Goal: Task Accomplishment & Management: Complete application form

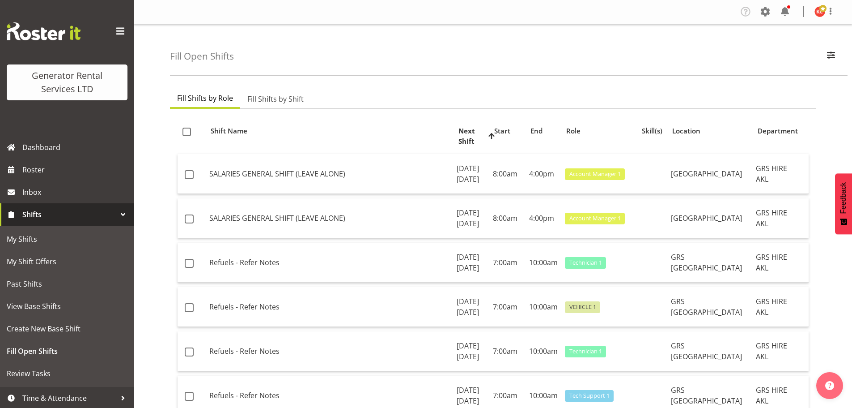
scroll to position [568, 0]
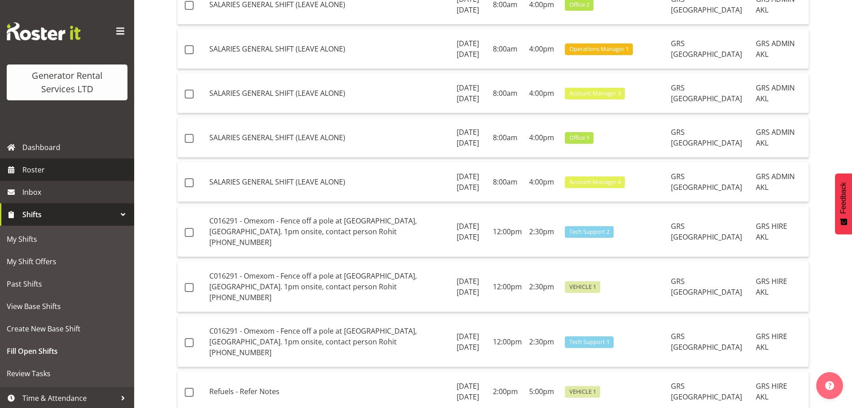
click at [42, 169] on span "Roster" at bounding box center [75, 169] width 107 height 13
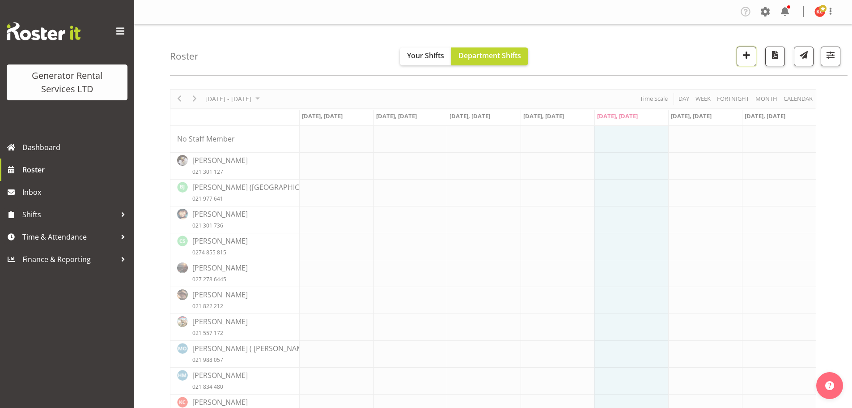
click at [744, 58] on span "button" at bounding box center [747, 55] width 12 height 12
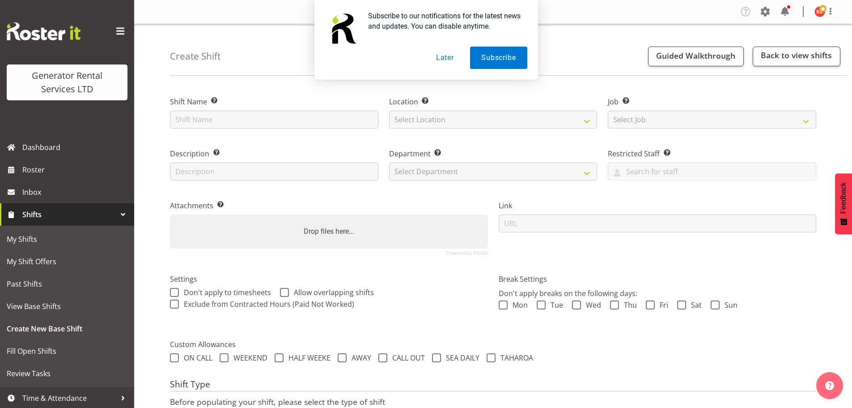
click at [433, 56] on button "Later" at bounding box center [445, 58] width 40 height 22
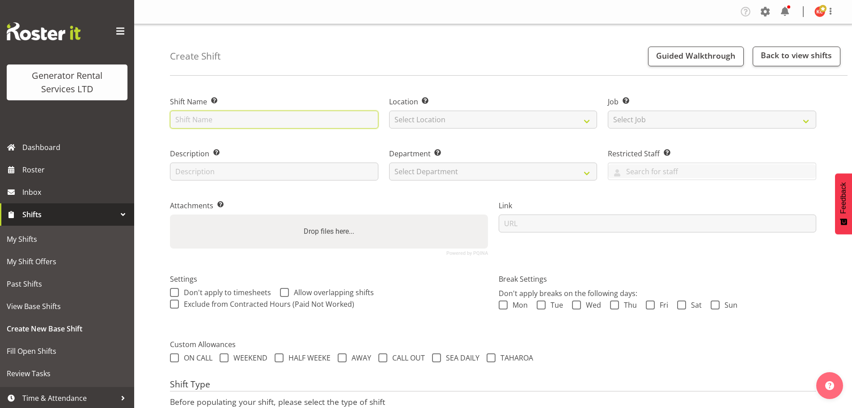
click at [240, 117] on input "text" at bounding box center [274, 119] width 208 height 18
type input "C016313 Infrapipe, Del 500kva no cable, 0730 on site 10A Kerwyn Ave, East Tamak…"
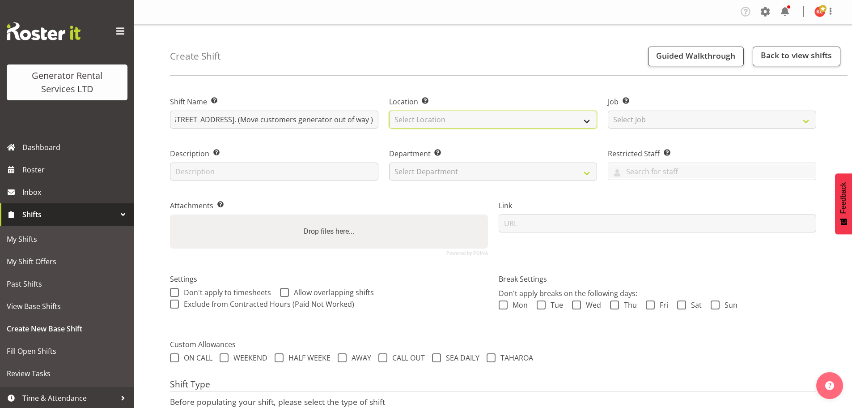
scroll to position [0, 0]
click at [410, 123] on select "Select Location GRS Auckland GRS Auckland" at bounding box center [493, 119] width 208 height 18
select select "28"
click at [389, 110] on select "Select Location GRS Auckland GRS Auckland" at bounding box center [493, 119] width 208 height 18
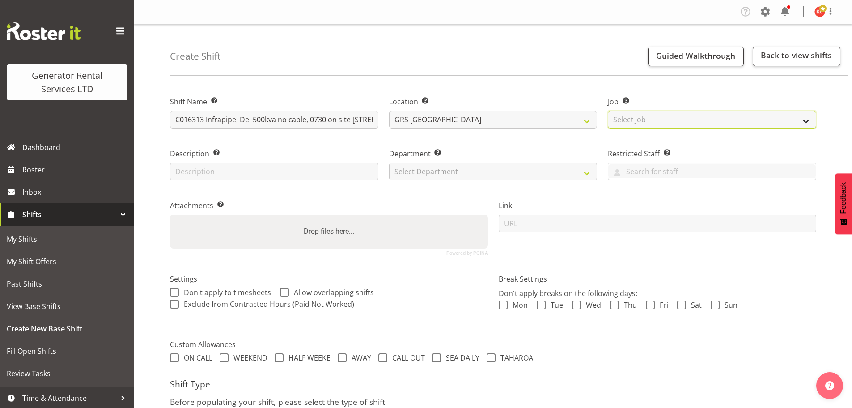
click at [642, 115] on select "Select Job Create new job 1.1 GRS AKL RENTALS 1.1 GRS AKL RENTALS AC 1.1 GRS AK…" at bounding box center [712, 119] width 208 height 18
select select "9"
click at [608, 110] on select "Select Job Create new job 1.1 GRS AKL RENTALS 1.1 GRS AKL RENTALS AC 1.1 GRS AK…" at bounding box center [712, 119] width 208 height 18
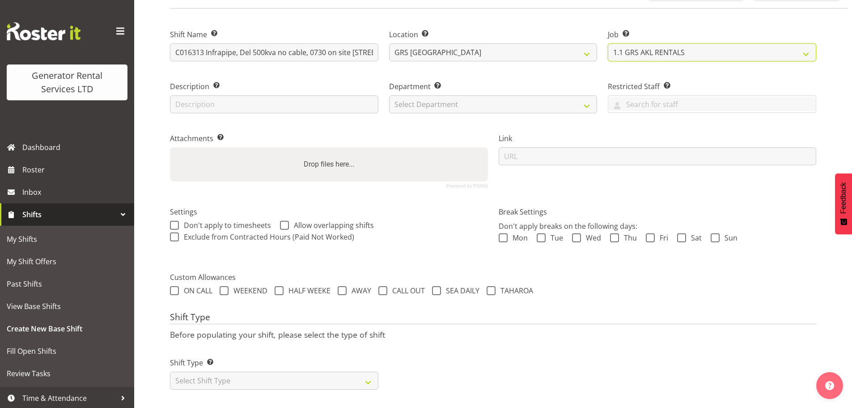
scroll to position [76, 0]
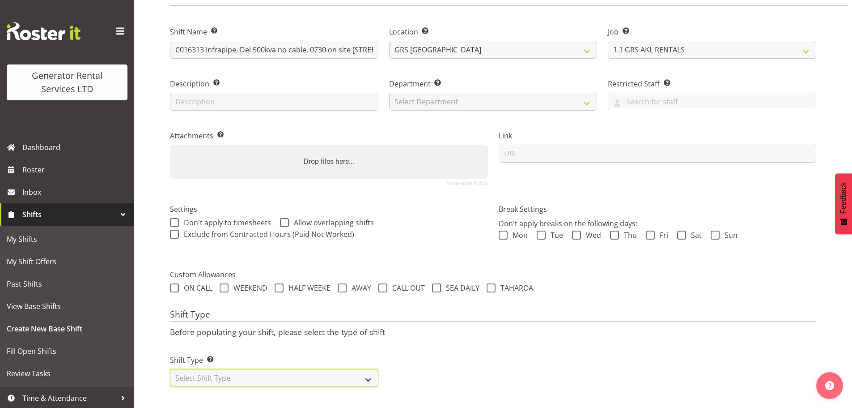
click at [365, 372] on select "Select Shift Type One Off Shift Recurring Shift Rotating Shift" at bounding box center [274, 378] width 208 height 18
select select "one_off"
click at [170, 369] on select "Select Shift Type One Off Shift Recurring Shift Rotating Shift" at bounding box center [274, 378] width 208 height 18
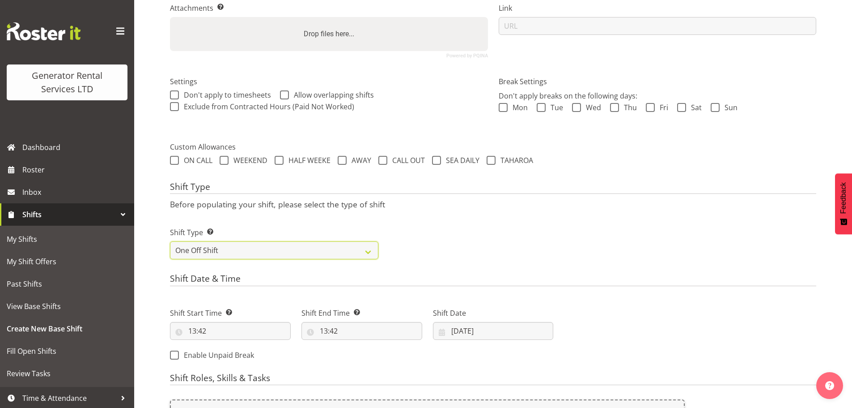
scroll to position [255, 0]
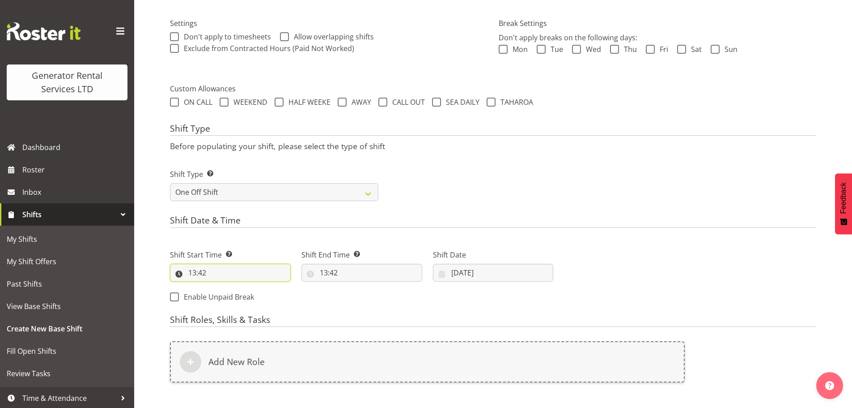
click at [217, 272] on input "13:42" at bounding box center [230, 272] width 121 height 18
click at [233, 293] on select "00 01 02 03 04 05 06 07 08 09 10 11 12 13 14 15 16 17 18 19 20 21 22 23" at bounding box center [231, 296] width 20 height 18
select select "7"
click at [221, 287] on select "00 01 02 03 04 05 06 07 08 09 10 11 12 13 14 15 16 17 18 19 20 21 22 23" at bounding box center [231, 296] width 20 height 18
type input "07:42"
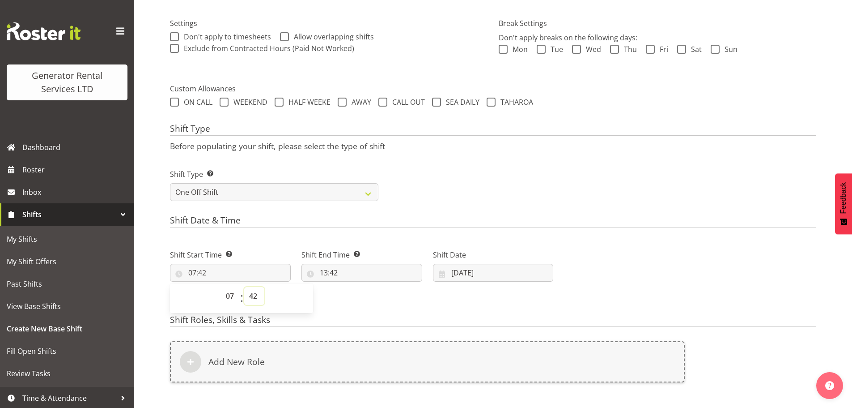
click at [256, 296] on select "00 01 02 03 04 05 06 07 08 09 10 11 12 13 14 15 16 17 18 19 20 21 22 23 24 25 2…" at bounding box center [254, 296] width 20 height 18
select select "0"
click at [244, 287] on select "00 01 02 03 04 05 06 07 08 09 10 11 12 13 14 15 16 17 18 19 20 21 22 23 24 25 2…" at bounding box center [254, 296] width 20 height 18
type input "07:00"
click at [335, 279] on input "13:42" at bounding box center [361, 272] width 121 height 18
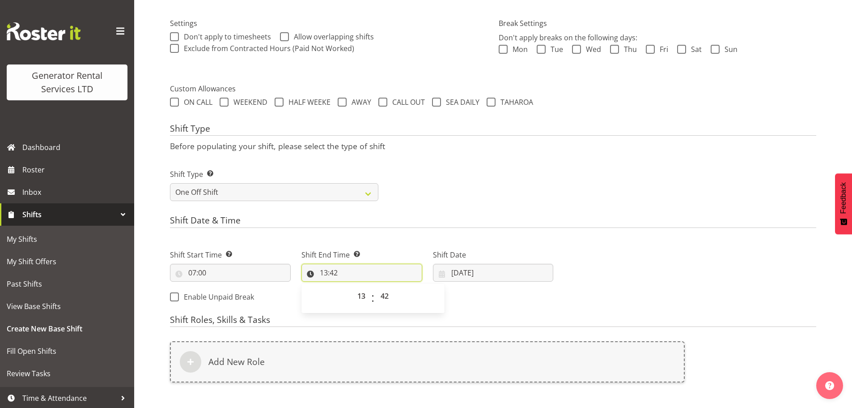
click at [335, 276] on input "13:42" at bounding box center [361, 272] width 121 height 18
click at [354, 293] on select "00 01 02 03 04 05 06 07 08 09 10 11 12 13 14 15 16 17 18 19 20 21 22 23" at bounding box center [362, 296] width 20 height 18
select select "9"
click at [352, 287] on select "00 01 02 03 04 05 06 07 08 09 10 11 12 13 14 15 16 17 18 19 20 21 22 23" at bounding box center [362, 296] width 20 height 18
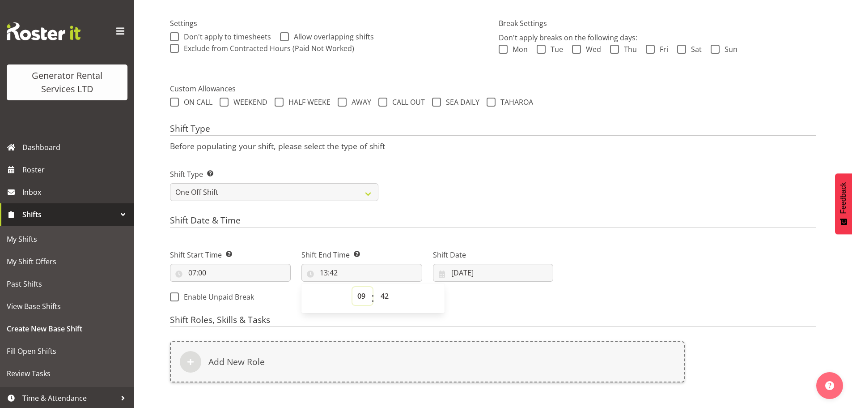
type input "09:42"
click at [381, 297] on select "00 01 02 03 04 05 06 07 08 09 10 11 12 13 14 15 16 17 18 19 20 21 22 23 24 25 2…" at bounding box center [386, 296] width 20 height 18
select select "0"
click at [376, 287] on select "00 01 02 03 04 05 06 07 08 09 10 11 12 13 14 15 16 17 18 19 20 21 22 23 24 25 2…" at bounding box center [386, 296] width 20 height 18
type input "09:00"
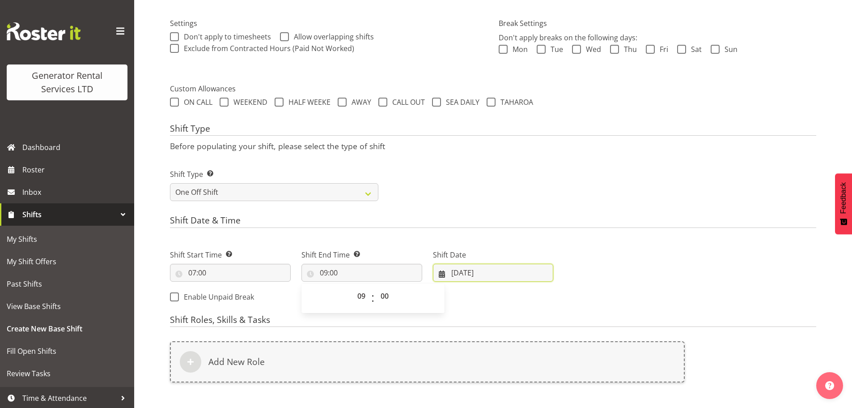
click at [473, 271] on input "03/10/2025" at bounding box center [493, 272] width 121 height 18
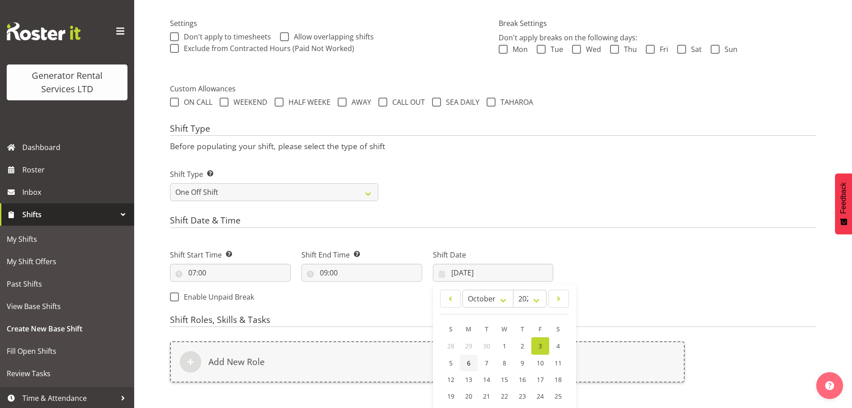
click at [468, 363] on span "6" at bounding box center [469, 362] width 4 height 8
type input "06/10/2025"
drag, startPoint x: 626, startPoint y: 279, endPoint x: 594, endPoint y: 300, distance: 38.8
click at [626, 279] on div "Next Shifts" at bounding box center [690, 273] width 263 height 72
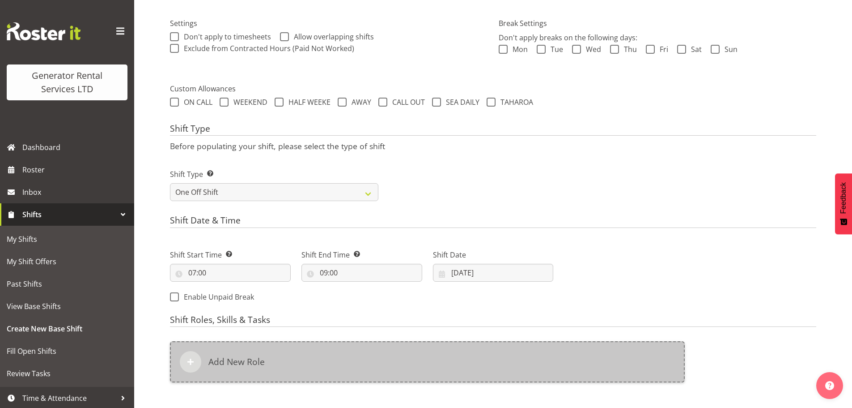
click at [199, 366] on div at bounding box center [190, 361] width 21 height 21
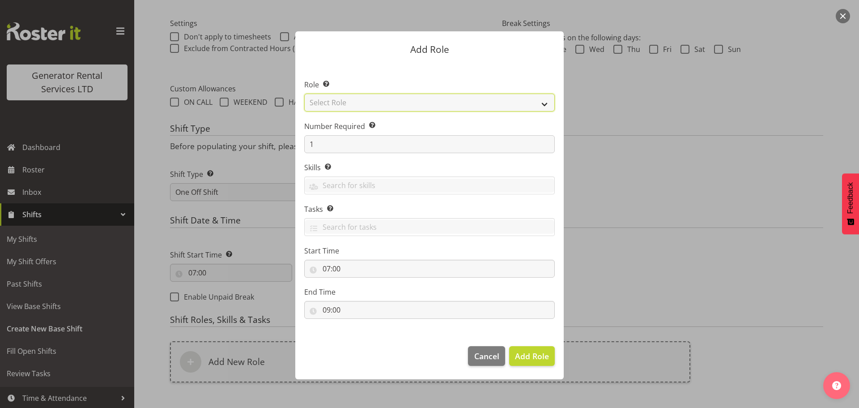
click at [358, 107] on select "Select Role Account Manager Electrician Engineering GM HSEQ manager MECH Mechan…" at bounding box center [429, 102] width 251 height 18
select select "21"
click at [304, 93] on select "Select Role Account Manager Electrician Engineering GM HSEQ manager MECH Mechan…" at bounding box center [429, 102] width 251 height 18
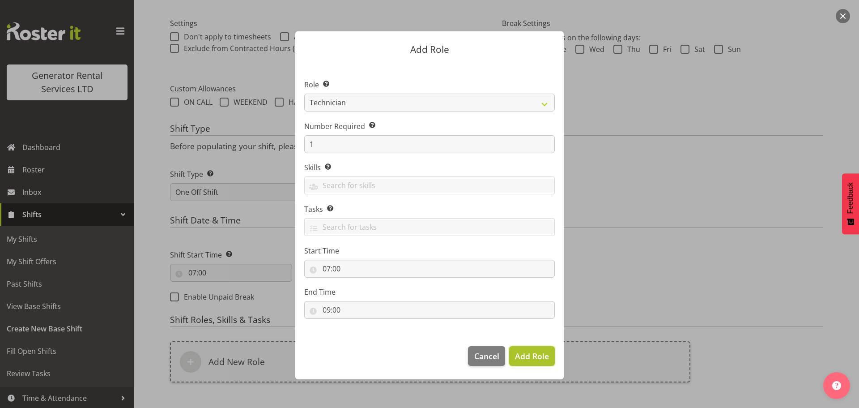
click at [530, 358] on span "Add Role" at bounding box center [532, 355] width 34 height 11
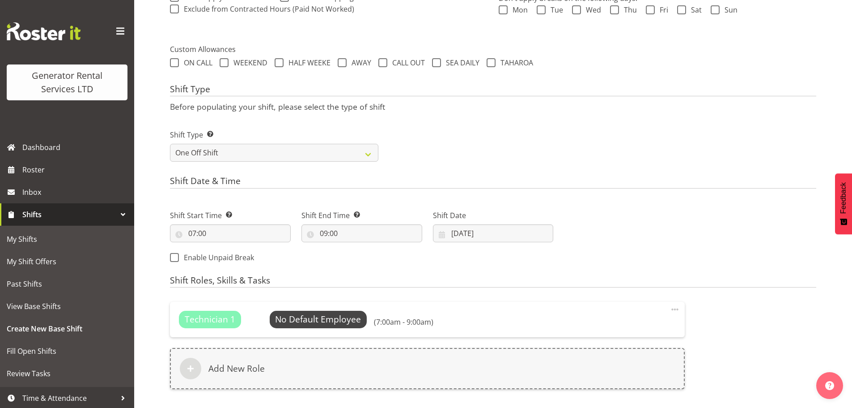
scroll to position [345, 0]
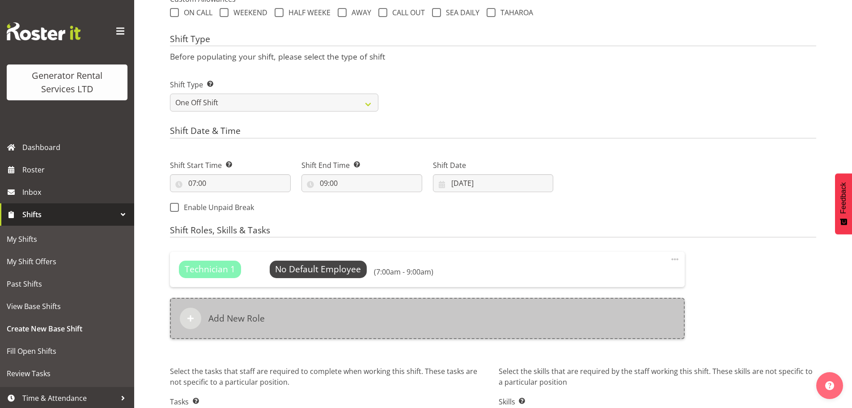
click at [201, 318] on div "Add New Role" at bounding box center [427, 317] width 515 height 41
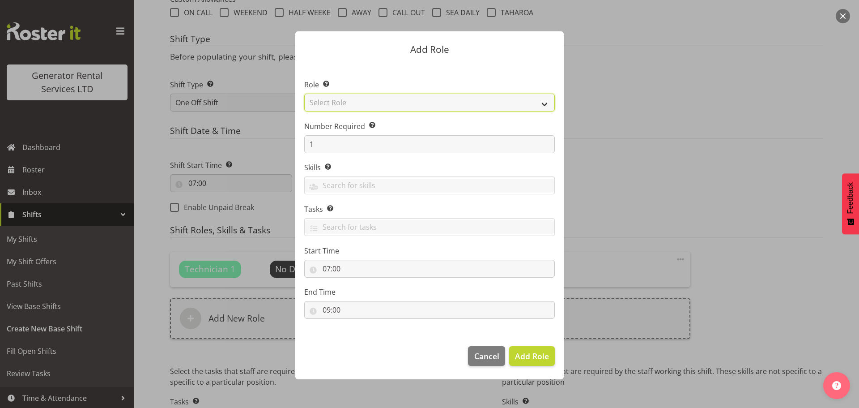
click at [378, 109] on select "Select Role Account Manager Electrician Engineering GM HSEQ manager MECH Mechan…" at bounding box center [429, 102] width 251 height 18
select select "27"
click at [304, 93] on select "Select Role Account Manager Electrician Engineering GM HSEQ manager MECH Mechan…" at bounding box center [429, 102] width 251 height 18
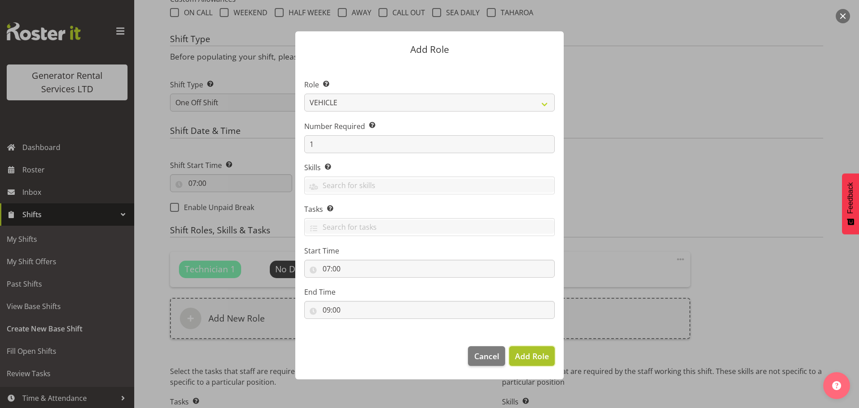
click at [534, 357] on span "Add Role" at bounding box center [532, 355] width 34 height 11
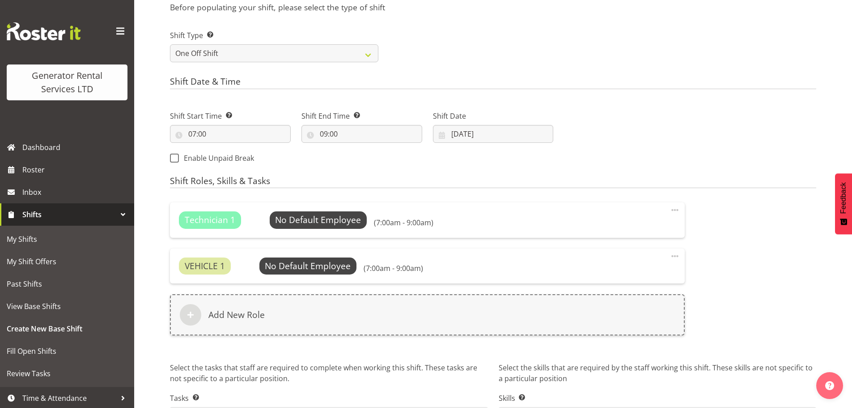
scroll to position [455, 0]
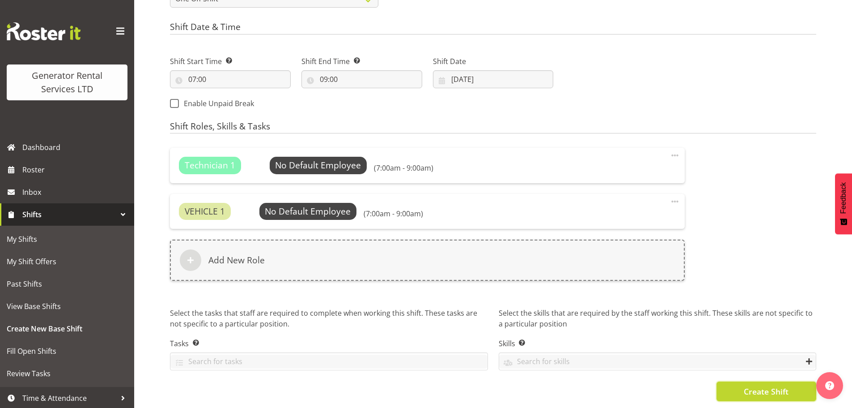
click at [755, 385] on span "Create Shift" at bounding box center [766, 391] width 45 height 12
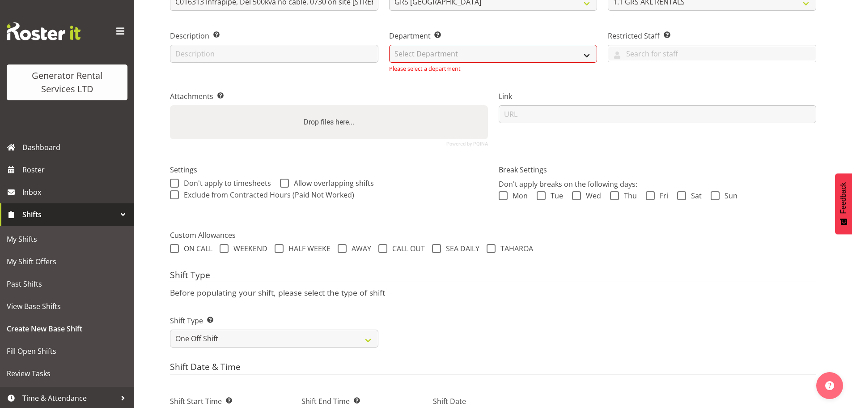
scroll to position [61, 0]
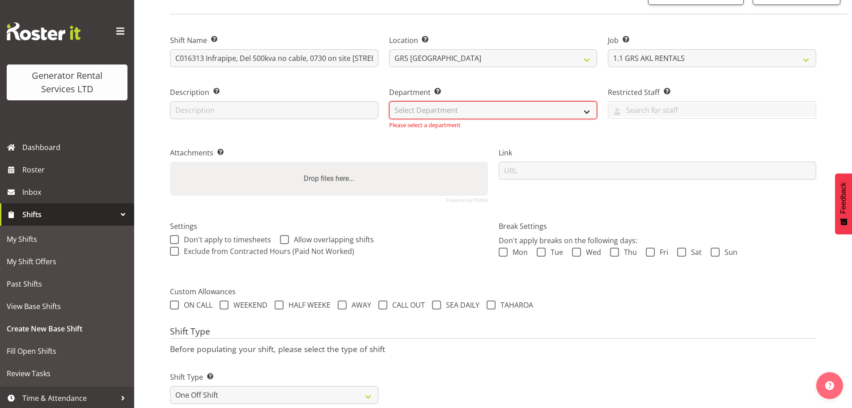
click at [487, 109] on select "Select Department GRS SALES AKL GRS SALES AKL GRS ADMIN AKL GRS HIRE AKL" at bounding box center [493, 110] width 208 height 18
click at [469, 113] on select "Select Department GRS SALES AKL GRS SALES AKL GRS ADMIN AKL GRS HIRE AKL" at bounding box center [493, 110] width 208 height 18
select select "20"
click at [389, 101] on select "Select Department GRS SALES AKL GRS SALES AKL GRS ADMIN AKL GRS HIRE AKL" at bounding box center [493, 110] width 208 height 18
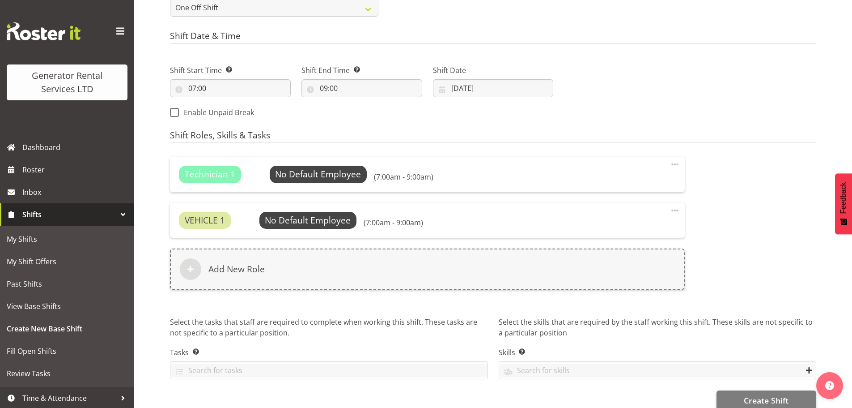
scroll to position [455, 0]
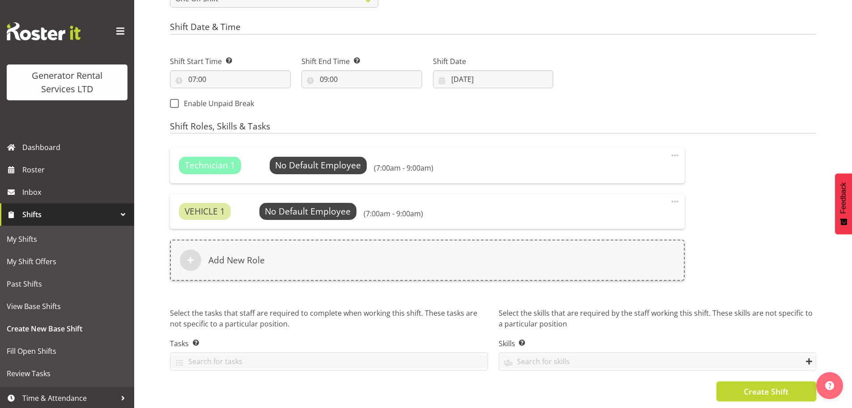
click at [773, 385] on span "Create Shift" at bounding box center [766, 391] width 45 height 12
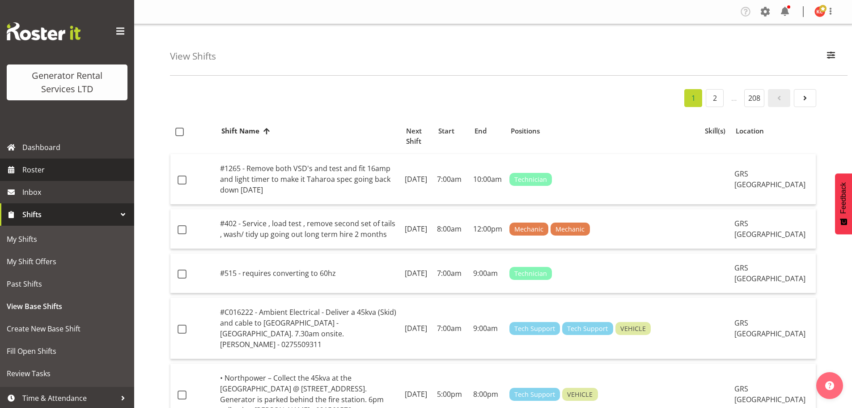
click at [49, 179] on link "Roster" at bounding box center [67, 169] width 134 height 22
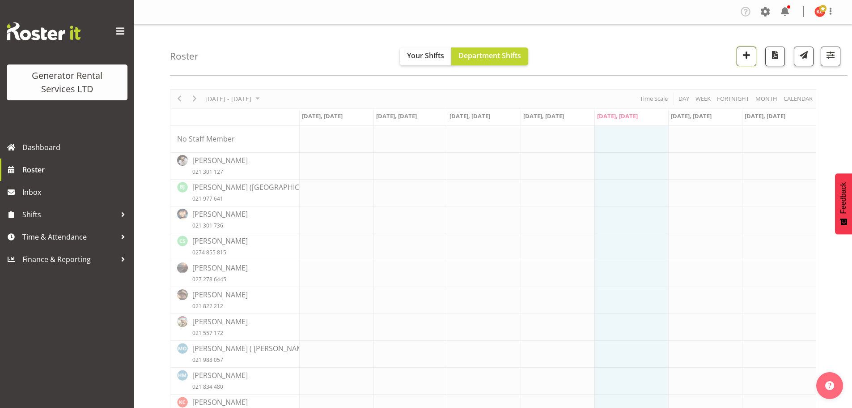
click at [745, 57] on span "button" at bounding box center [747, 55] width 12 height 12
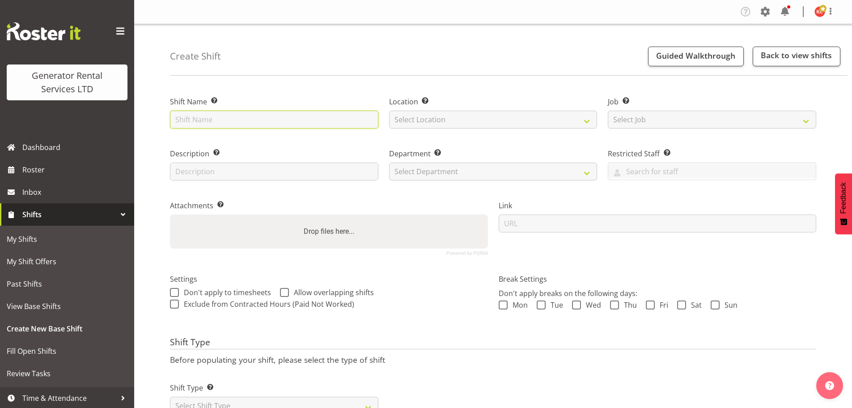
click at [235, 119] on input "text" at bounding box center [274, 119] width 208 height 18
type input "C016313 Refuel"
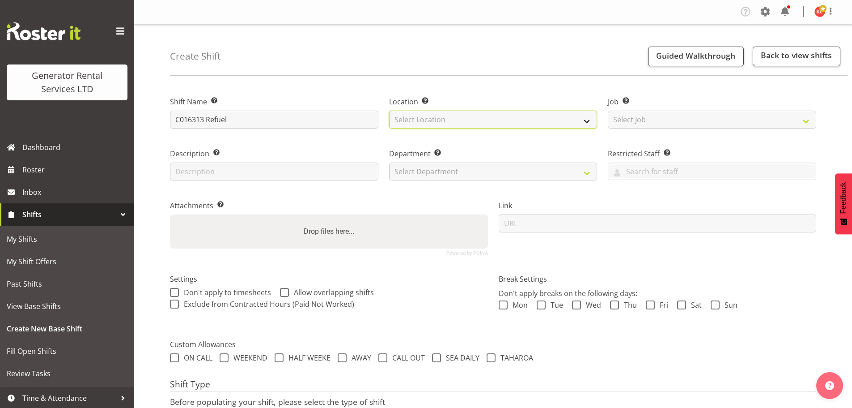
click at [419, 125] on select "Select Location GRS Auckland GRS Auckland" at bounding box center [493, 119] width 208 height 18
select select "28"
click at [389, 110] on select "Select Location GRS Auckland GRS Auckland" at bounding box center [493, 119] width 208 height 18
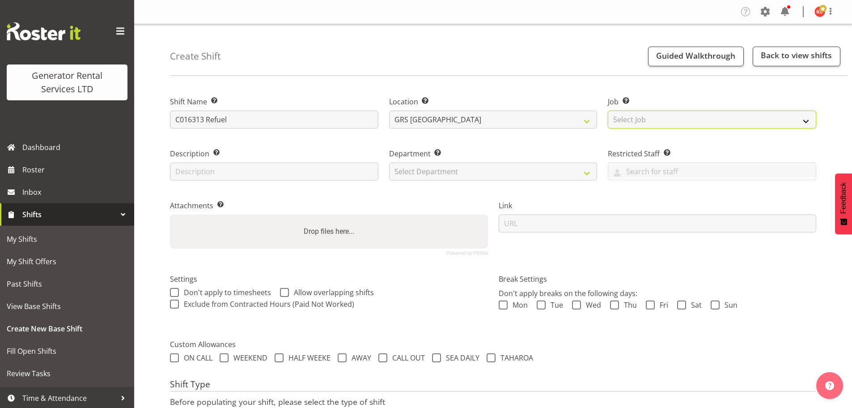
click at [626, 120] on select "Select Job Create new job 1.1 GRS AKL RENTALS 1.1 GRS AKL RENTALS AC 1.1 GRS AK…" at bounding box center [712, 119] width 208 height 18
select select "9"
click at [608, 110] on select "Select Job Create new job 1.1 GRS AKL RENTALS 1.1 GRS AKL RENTALS AC 1.1 GRS AK…" at bounding box center [712, 119] width 208 height 18
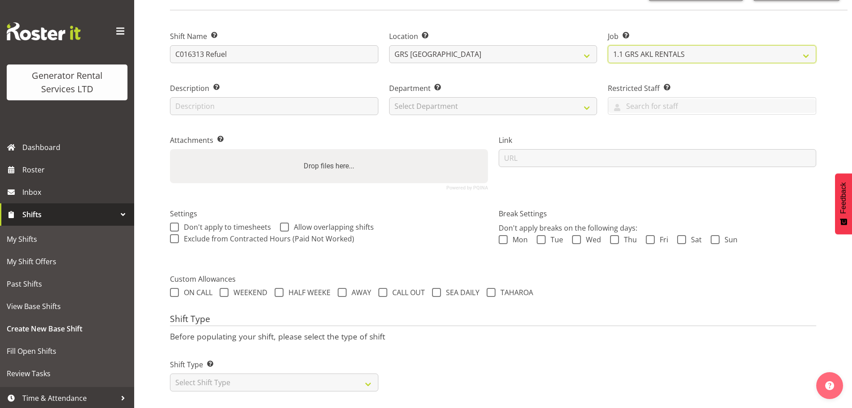
scroll to position [76, 0]
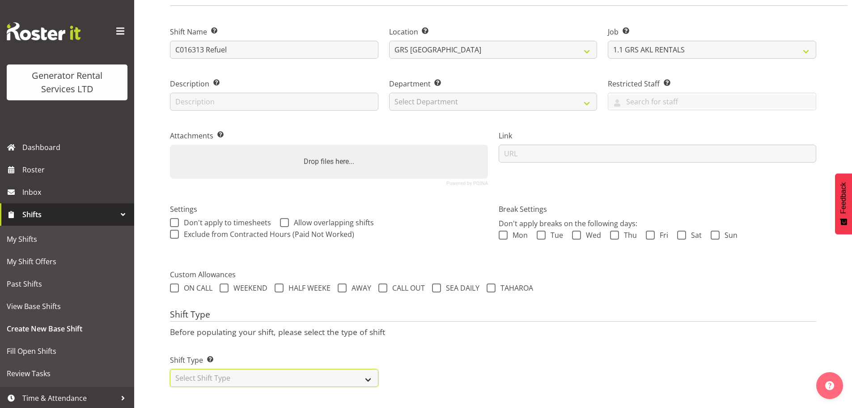
click at [363, 369] on select "Select Shift Type One Off Shift Recurring Shift Rotating Shift" at bounding box center [274, 378] width 208 height 18
select select "recurring"
click at [170, 369] on select "Select Shift Type One Off Shift Recurring Shift Rotating Shift" at bounding box center [274, 378] width 208 height 18
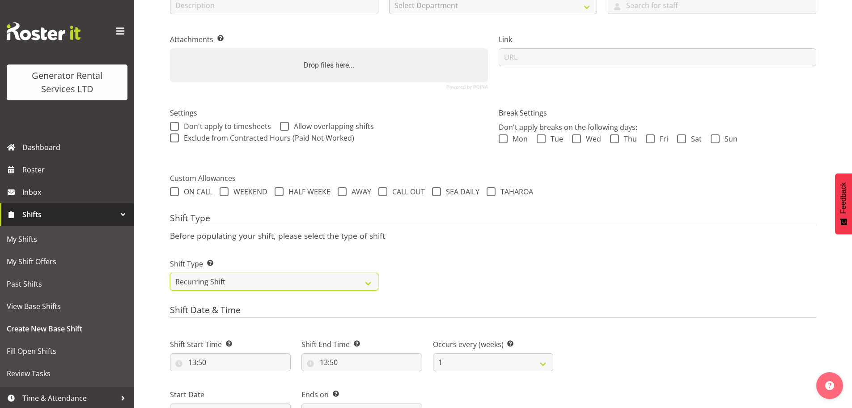
scroll to position [255, 0]
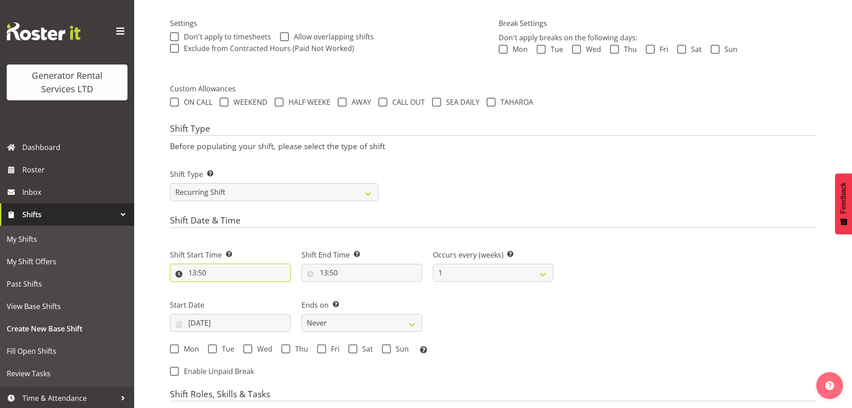
click at [225, 271] on input "13:50" at bounding box center [230, 272] width 121 height 18
click at [225, 296] on select "00 01 02 03 04 05 06 07 08 09 10 11 12 13 14 15 16 17 18 19 20 21 22 23" at bounding box center [231, 296] width 20 height 18
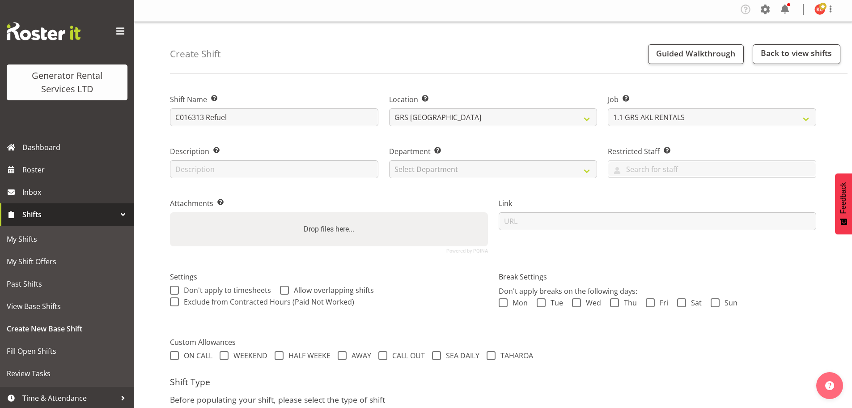
scroll to position [0, 0]
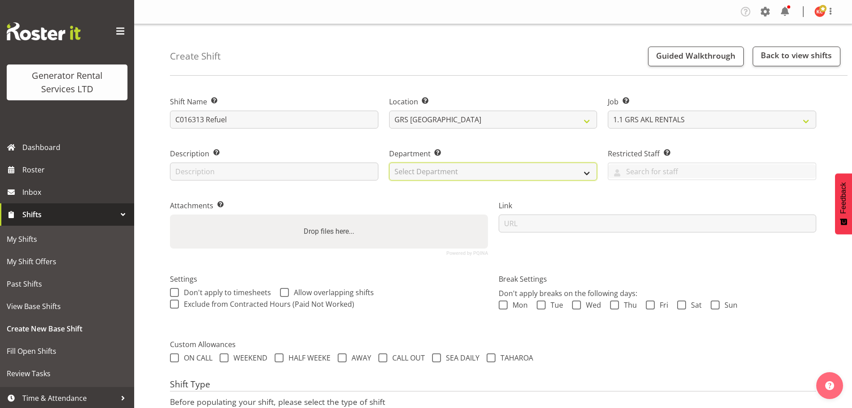
click at [431, 178] on select "Select Department GRS SALES AKL GRS SALES AKL GRS ADMIN AKL GRS HIRE AKL" at bounding box center [493, 171] width 208 height 18
select select "20"
click at [389, 162] on select "Select Department GRS SALES AKL GRS SALES AKL GRS ADMIN AKL GRS HIRE AKL" at bounding box center [493, 171] width 208 height 18
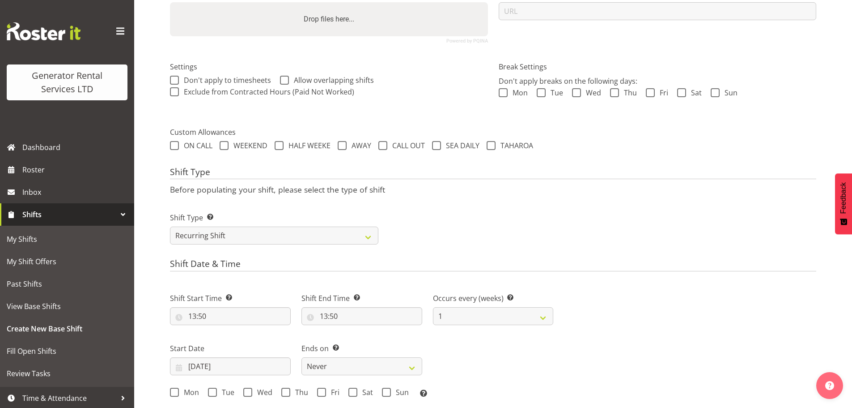
scroll to position [224, 0]
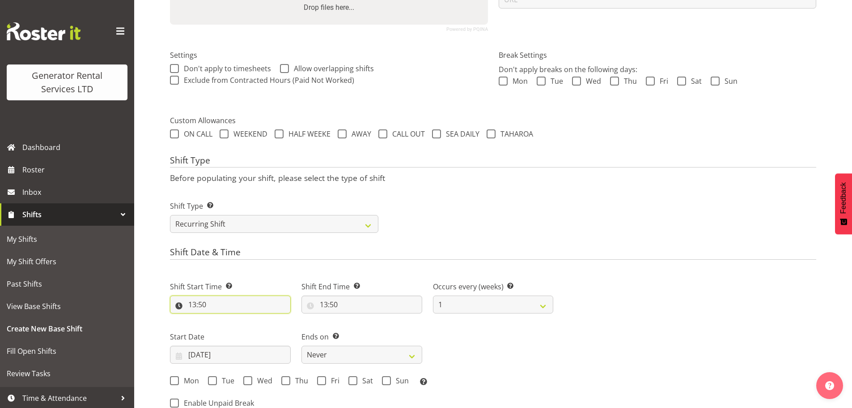
click at [219, 300] on input "13:50" at bounding box center [230, 304] width 121 height 18
click at [225, 327] on select "00 01 02 03 04 05 06 07 08 09 10 11 12 13 14 15 16 17 18 19 20 21 22 23" at bounding box center [231, 327] width 20 height 18
select select "14"
click at [221, 318] on select "00 01 02 03 04 05 06 07 08 09 10 11 12 13 14 15 16 17 18 19 20 21 22 23" at bounding box center [231, 327] width 20 height 18
type input "14:50"
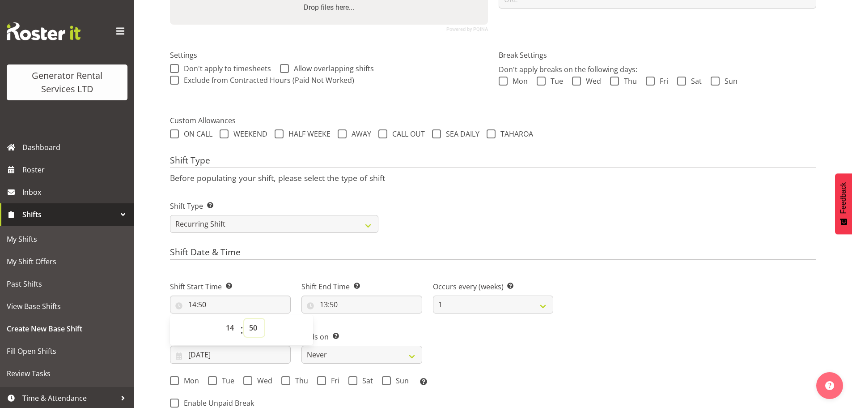
click at [254, 332] on select "00 01 02 03 04 05 06 07 08 09 10 11 12 13 14 15 16 17 18 19 20 21 22 23 24 25 2…" at bounding box center [254, 327] width 20 height 18
select select "12"
click at [244, 318] on select "00 01 02 03 04 05 06 07 08 09 10 11 12 13 14 15 16 17 18 19 20 21 22 23 24 25 2…" at bounding box center [254, 327] width 20 height 18
type input "14:12"
click at [252, 323] on select "00 01 02 03 04 05 06 07 08 09 10 11 12 13 14 15 16 17 18 19 20 21 22 23 24 25 2…" at bounding box center [254, 327] width 20 height 18
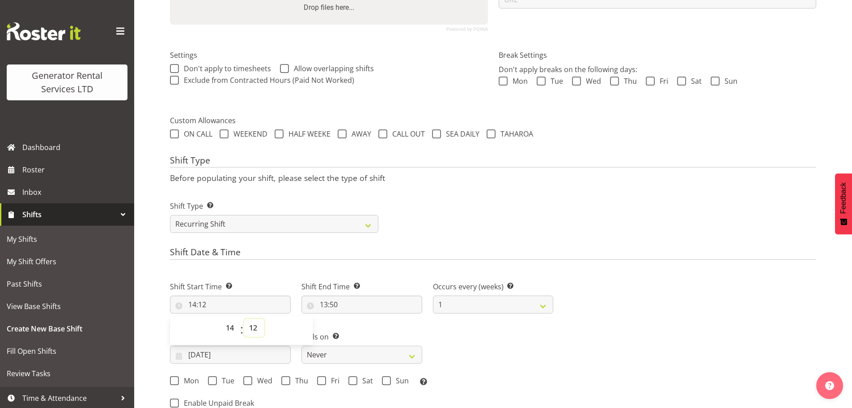
select select "0"
click at [244, 318] on select "00 01 02 03 04 05 06 07 08 09 10 11 12 13 14 15 16 17 18 19 20 21 22 23 24 25 2…" at bounding box center [254, 327] width 20 height 18
type input "14:00"
click at [331, 305] on input "13:50" at bounding box center [361, 304] width 121 height 18
click at [387, 331] on select "00 01 02 03 04 05 06 07 08 09 10 11 12 13 14 15 16 17 18 19 20 21 22 23 24 25 2…" at bounding box center [386, 327] width 20 height 18
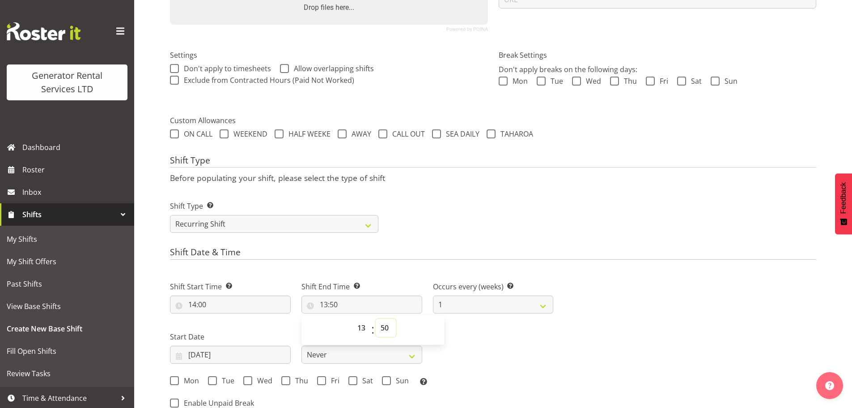
select select "14"
click at [376, 318] on select "00 01 02 03 04 05 06 07 08 09 10 11 12 13 14 15 16 17 18 19 20 21 22 23 24 25 2…" at bounding box center [386, 327] width 20 height 18
type input "13:14"
click at [388, 332] on select "00 01 02 03 04 05 06 07 08 09 10 11 12 13 14 15 16 17 18 19 20 21 22 23 24 25 2…" at bounding box center [386, 327] width 20 height 18
select select "0"
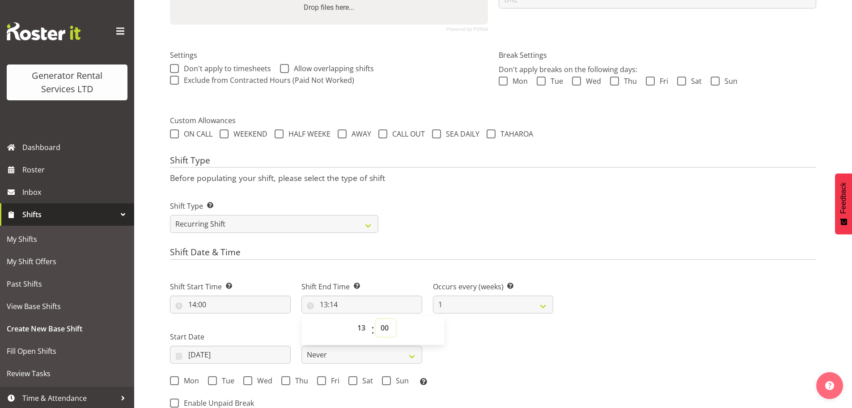
click at [376, 318] on select "00 01 02 03 04 05 06 07 08 09 10 11 12 13 14 15 16 17 18 19 20 21 22 23 24 25 2…" at bounding box center [386, 327] width 20 height 18
type input "13:00"
click at [465, 200] on div "Shift Type Shift Types: One Off – Select this if you would like a single shift …" at bounding box center [493, 213] width 657 height 50
click at [507, 306] on select "1 2 3 4 5 6 7 8 9 10 11 12" at bounding box center [493, 304] width 121 height 18
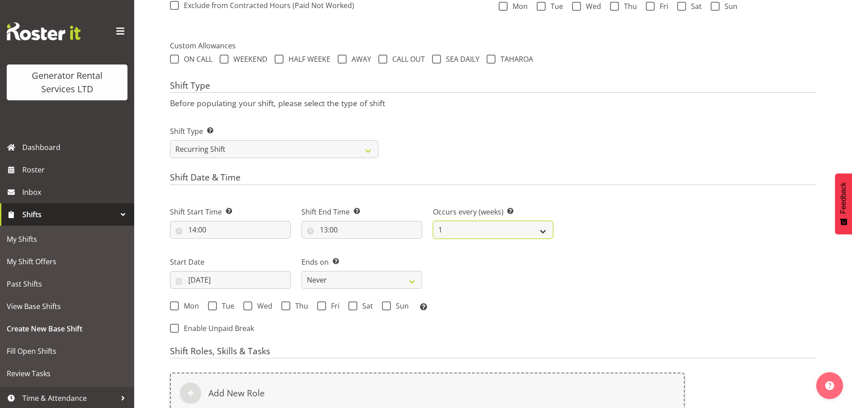
scroll to position [313, 0]
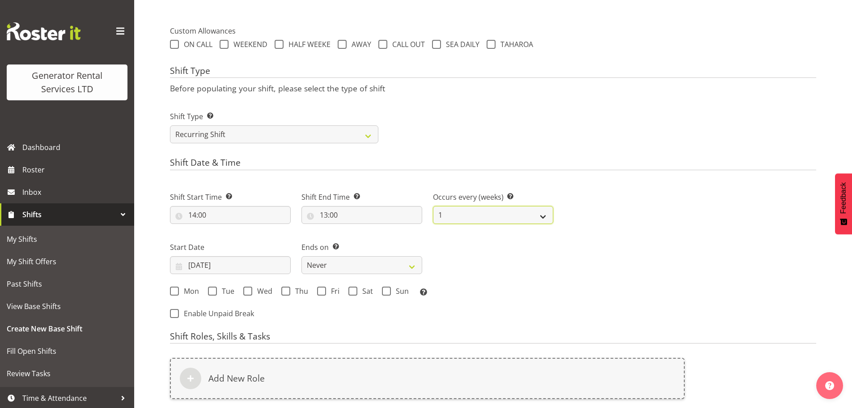
click at [533, 220] on select "1 2 3 4 5 6 7 8 9 10 11 12" at bounding box center [493, 215] width 121 height 18
select select "2"
click at [433, 206] on select "1 2 3 4 5 6 7 8 9 10 11 12" at bounding box center [493, 215] width 121 height 18
click at [218, 292] on span "Tue" at bounding box center [225, 290] width 17 height 9
click at [214, 292] on input "Tue" at bounding box center [211, 291] width 6 height 6
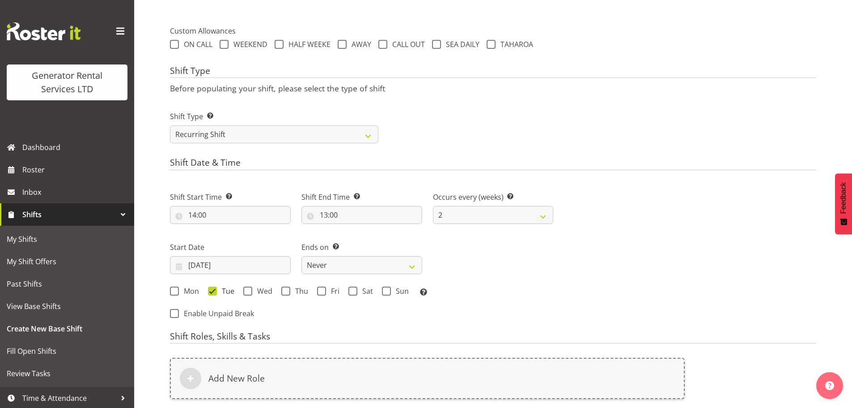
click at [217, 293] on span "Tue" at bounding box center [225, 290] width 17 height 9
click at [214, 293] on input "Tue" at bounding box center [211, 291] width 6 height 6
checkbox input "false"
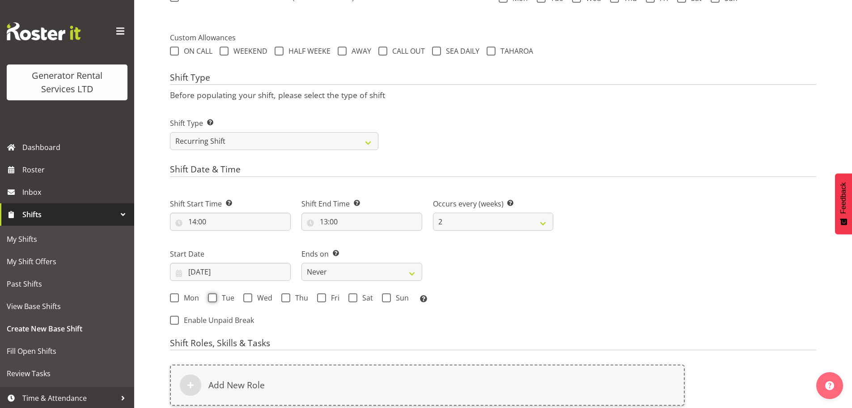
scroll to position [0, 0]
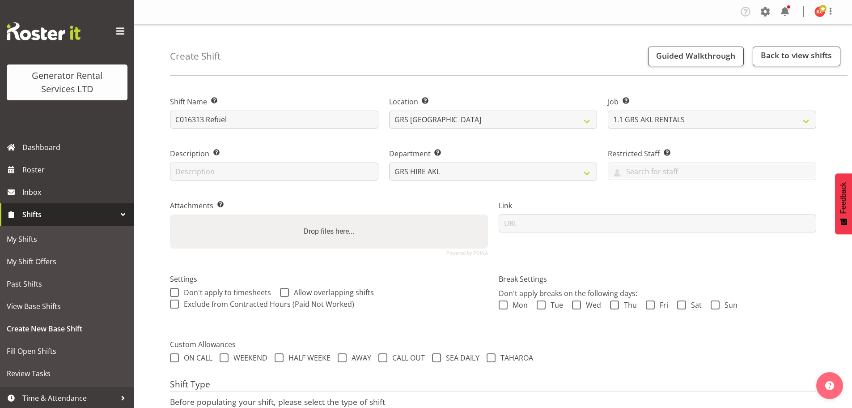
click at [81, 220] on span "Shifts" at bounding box center [69, 214] width 94 height 13
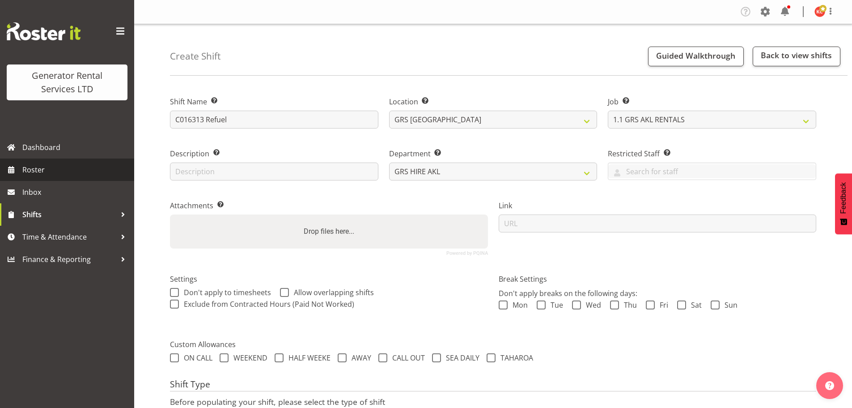
click at [59, 172] on span "Roster" at bounding box center [75, 169] width 107 height 13
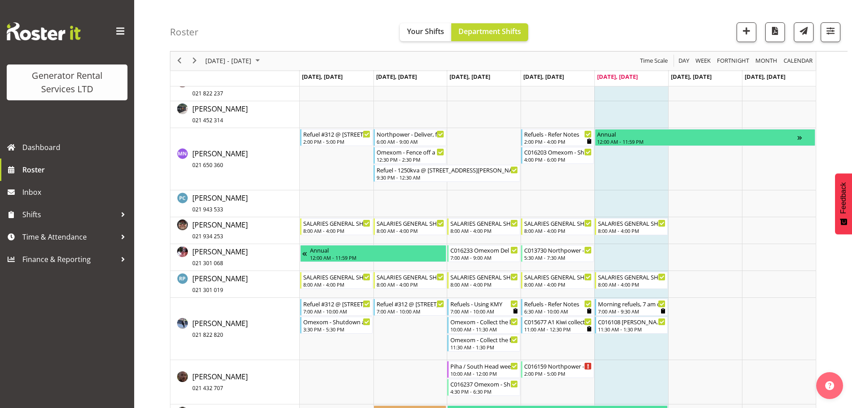
scroll to position [696, 0]
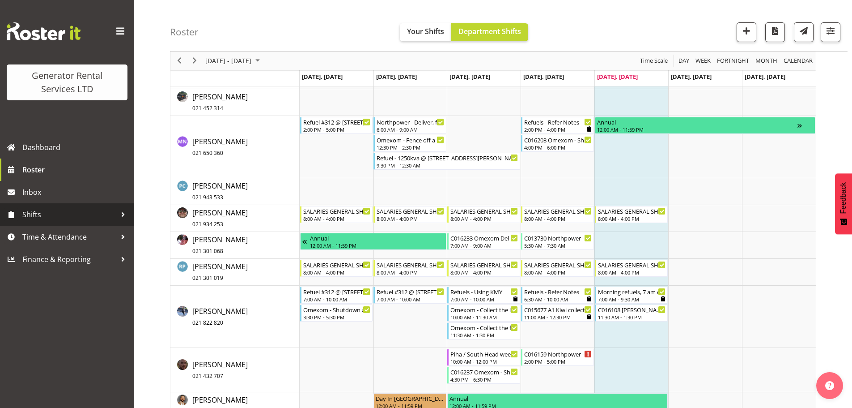
click at [59, 217] on span "Shifts" at bounding box center [69, 214] width 94 height 13
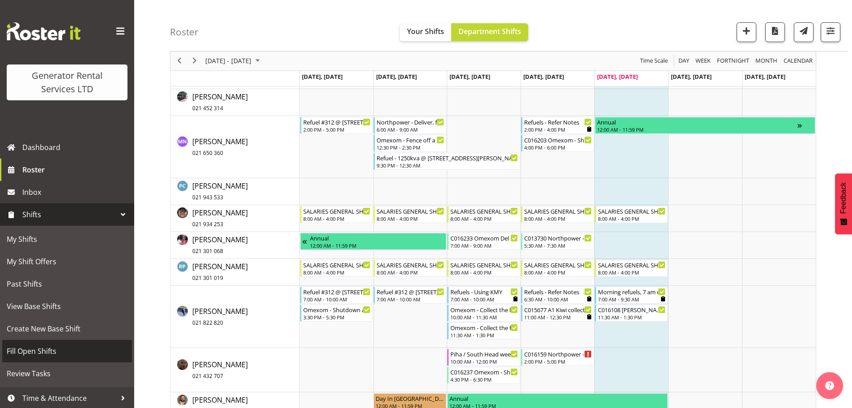
click at [52, 349] on span "Fill Open Shifts" at bounding box center [67, 350] width 121 height 13
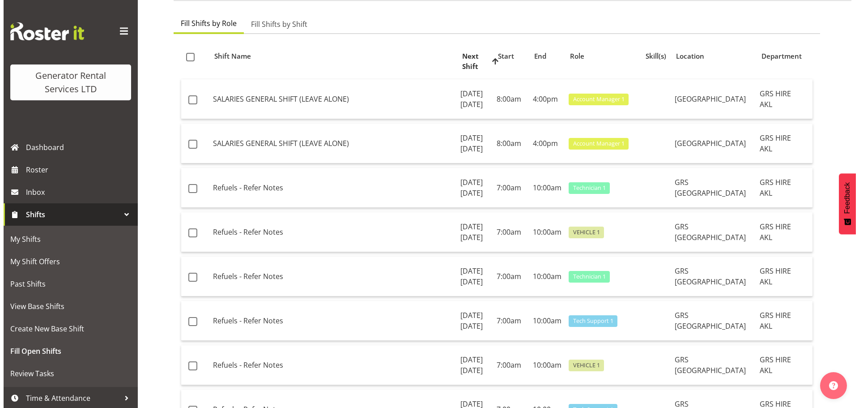
scroll to position [89, 0]
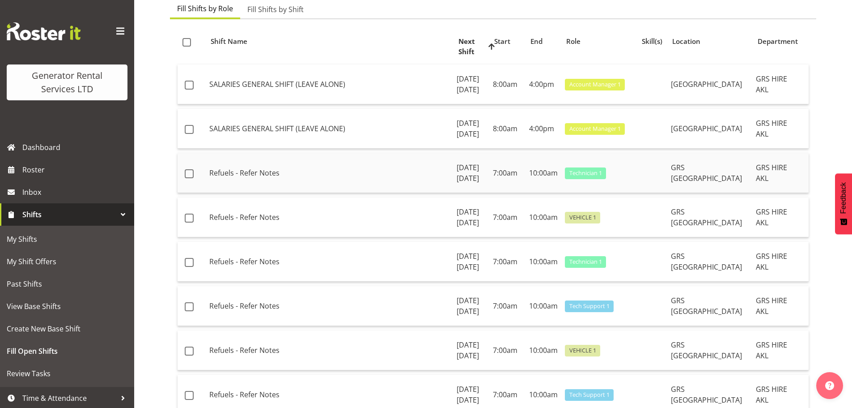
click at [262, 193] on td "Refuels - Refer Notes" at bounding box center [329, 173] width 247 height 40
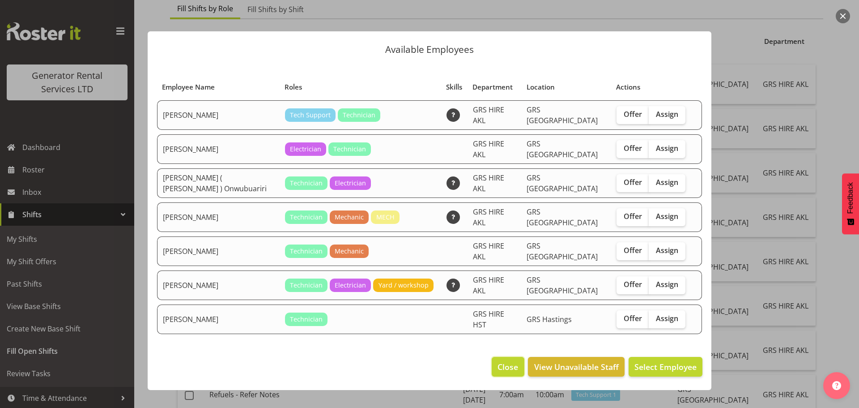
click at [505, 361] on span "Close" at bounding box center [507, 367] width 21 height 12
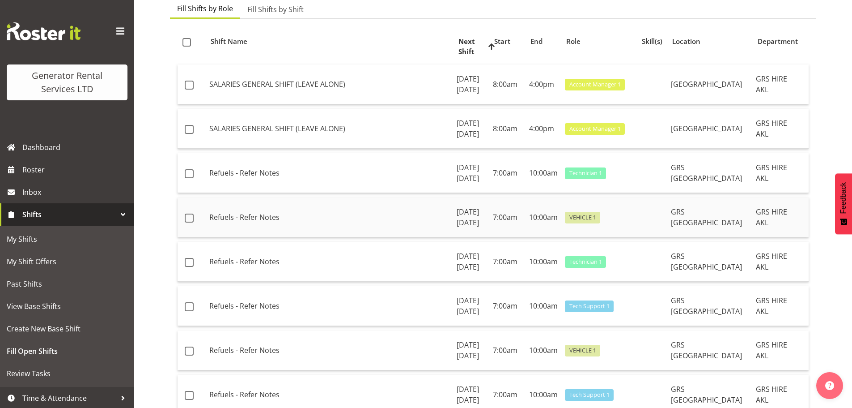
click at [248, 237] on td "Refuels - Refer Notes" at bounding box center [329, 217] width 247 height 40
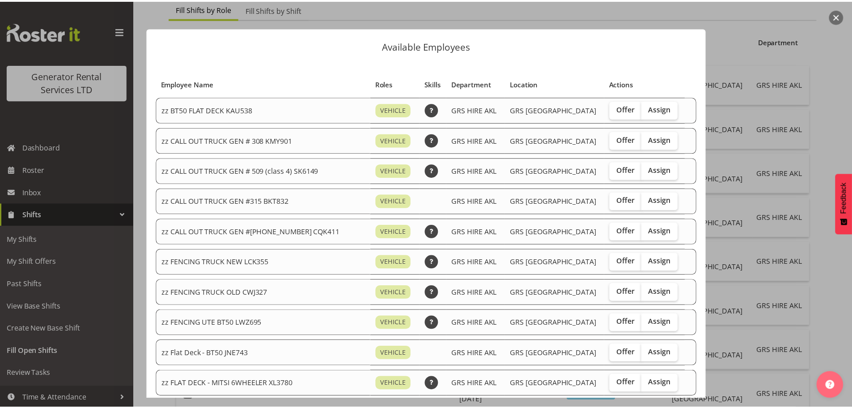
scroll to position [0, 0]
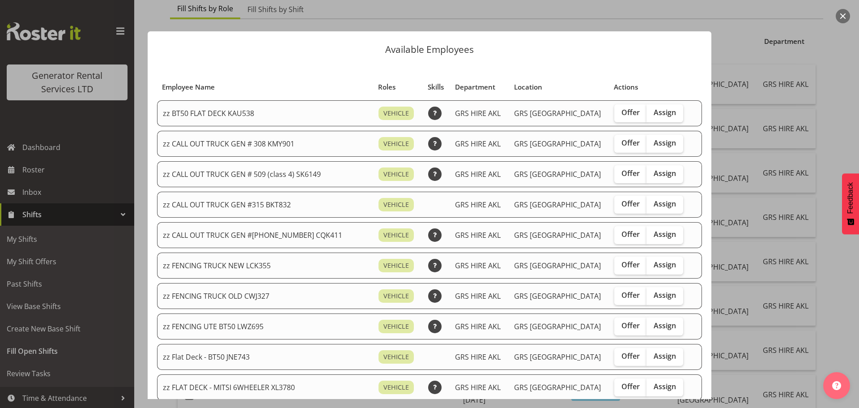
click at [368, 17] on div "Available Employees Employee Name Roles Skills Department Location Actions zz B…" at bounding box center [430, 204] width 582 height 390
click at [142, 289] on div "Available Employees Employee Name Roles Skills Department Location Actions zz B…" at bounding box center [430, 204] width 582 height 390
click at [839, 305] on div at bounding box center [429, 204] width 859 height 408
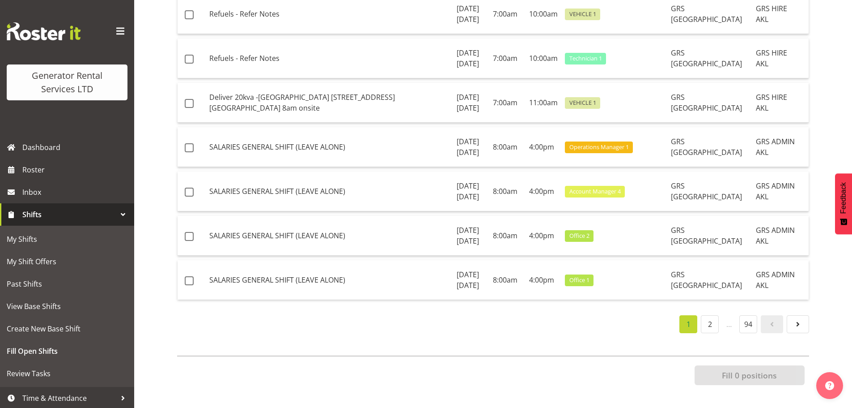
scroll to position [1507, 0]
click at [704, 320] on link "2" at bounding box center [710, 324] width 18 height 18
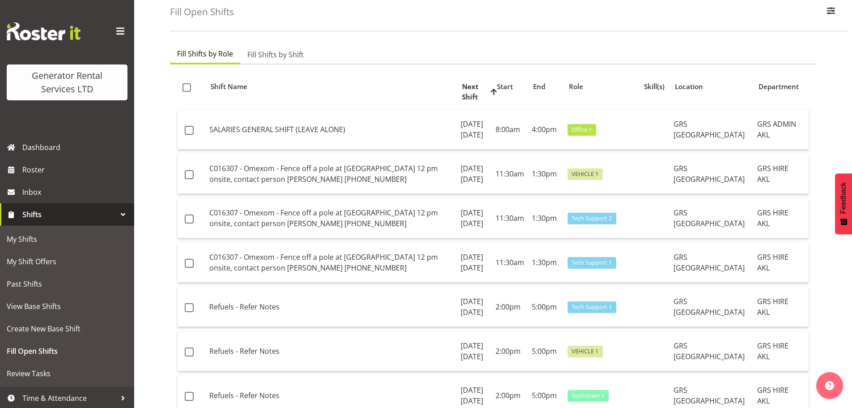
scroll to position [45, 0]
click at [48, 170] on span "Roster" at bounding box center [75, 169] width 107 height 13
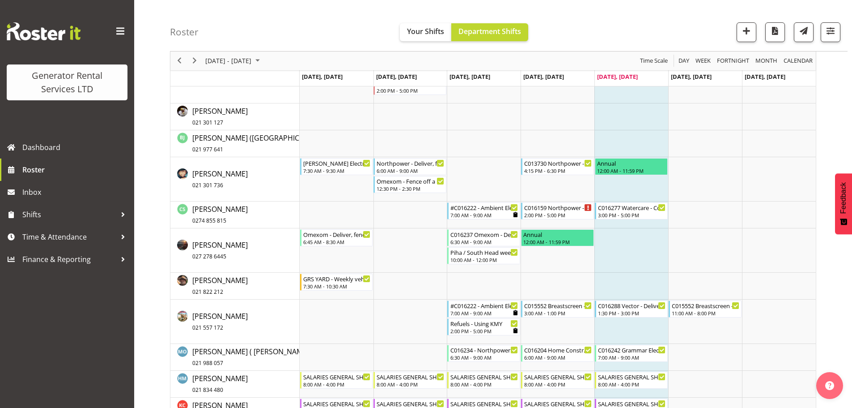
scroll to position [224, 0]
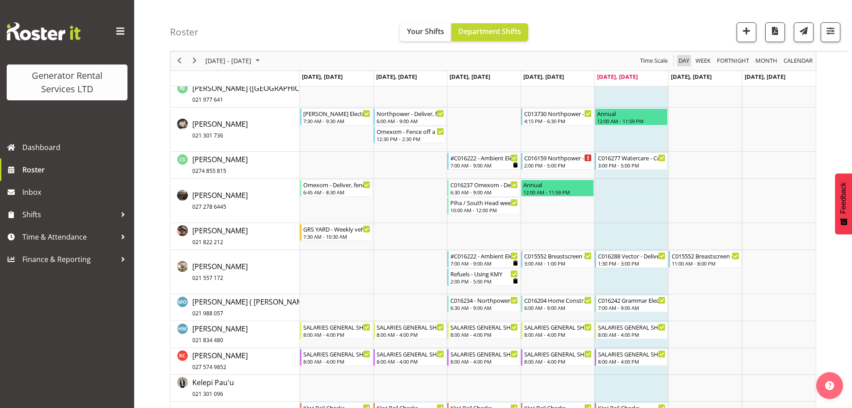
click at [686, 63] on span "Day" at bounding box center [684, 60] width 13 height 11
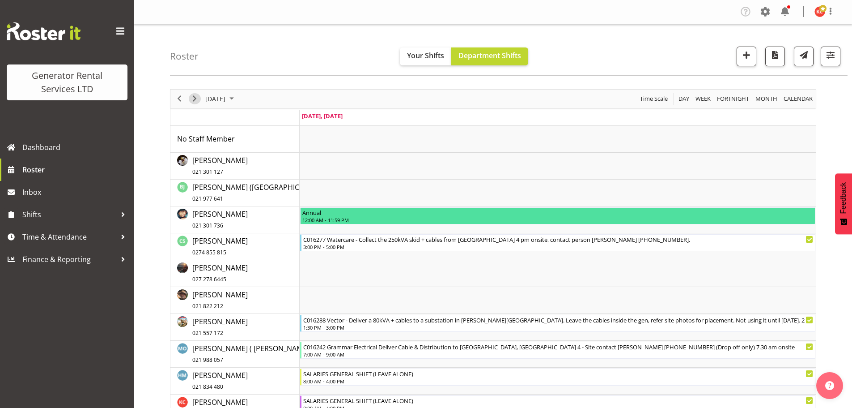
click at [191, 102] on span "Next" at bounding box center [194, 98] width 11 height 11
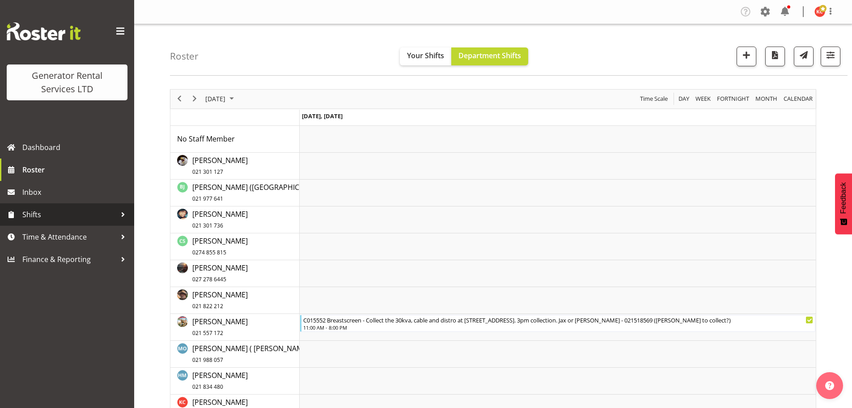
click at [76, 213] on span "Shifts" at bounding box center [69, 214] width 94 height 13
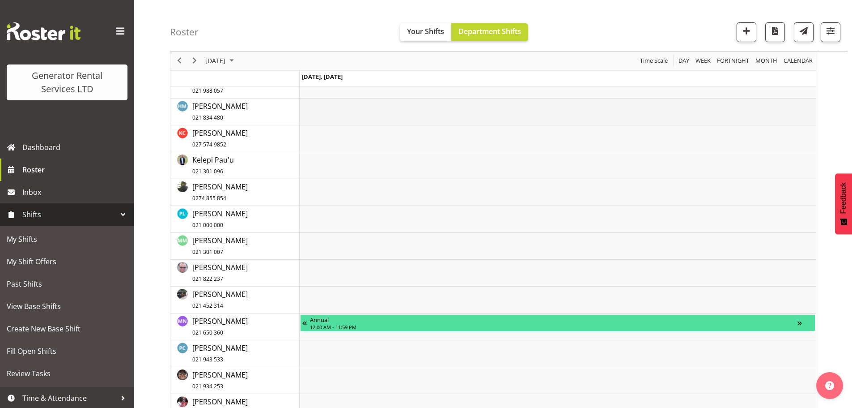
scroll to position [313, 0]
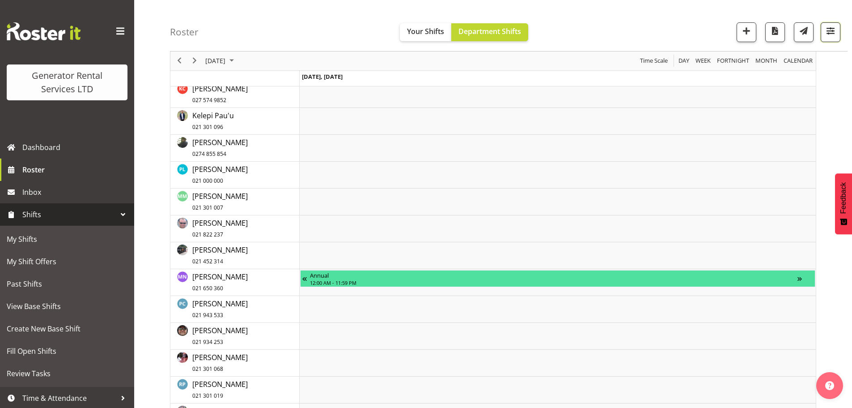
click at [837, 36] on button "button" at bounding box center [831, 32] width 20 height 20
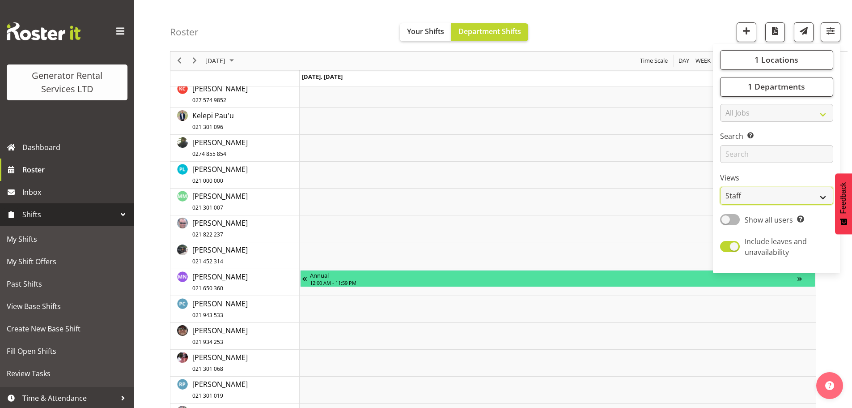
click at [753, 199] on select "Staff Role Shift - Horizontal Shift - Vertical Staff - Location" at bounding box center [776, 196] width 113 height 18
click at [751, 201] on select "Staff Role Shift - Horizontal Shift - Vertical Staff - Location" at bounding box center [776, 196] width 113 height 18
select select "shift"
click at [720, 187] on select "Staff Role Shift - Horizontal Shift - Vertical Staff - Location" at bounding box center [776, 196] width 113 height 18
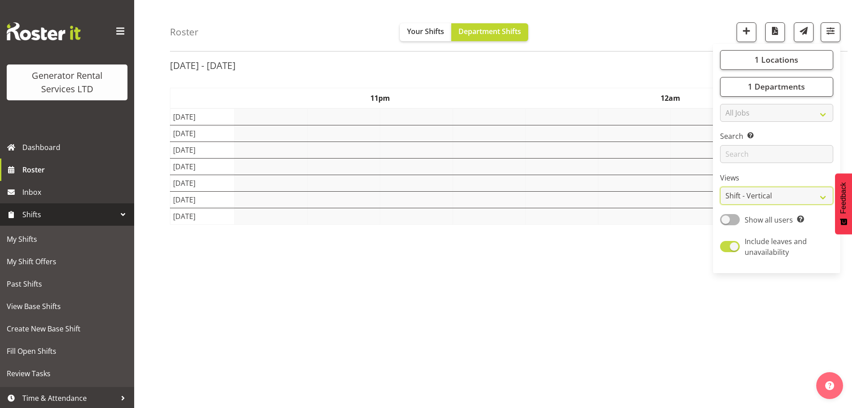
scroll to position [33, 0]
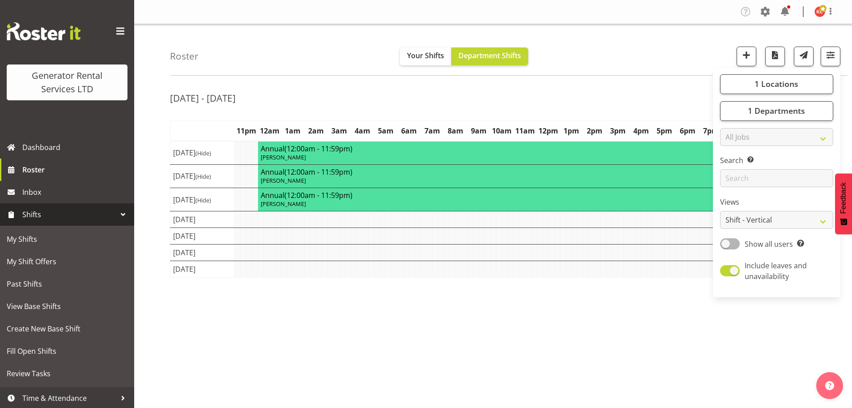
click at [498, 357] on div "Oct 4th - 4th, 2025 October 3, 2025 Today Day Week Fortnight Month calendar Mon…" at bounding box center [511, 261] width 682 height 358
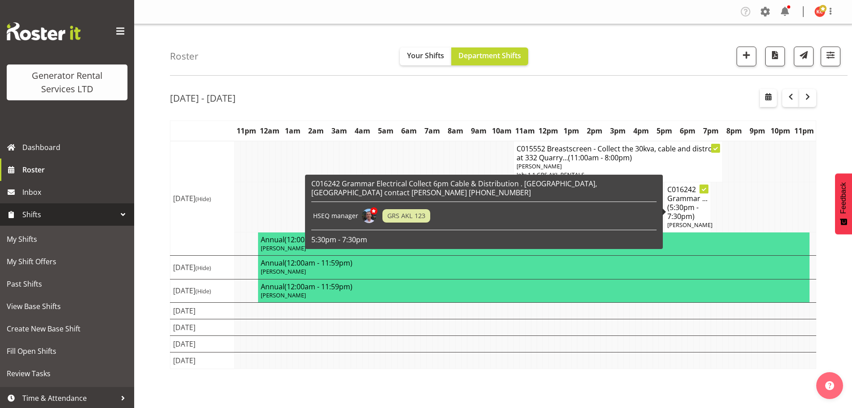
click at [683, 219] on span "(5:30pm - 7:30pm)" at bounding box center [682, 211] width 31 height 19
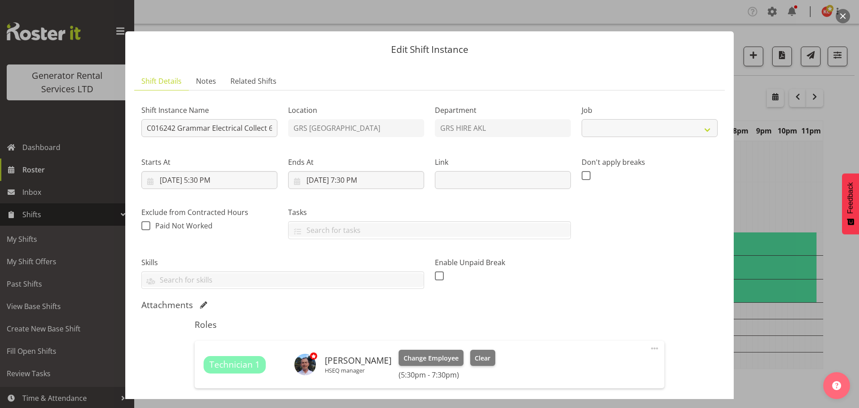
select select "9"
click at [451, 353] on span "Change Employee" at bounding box center [430, 358] width 55 height 10
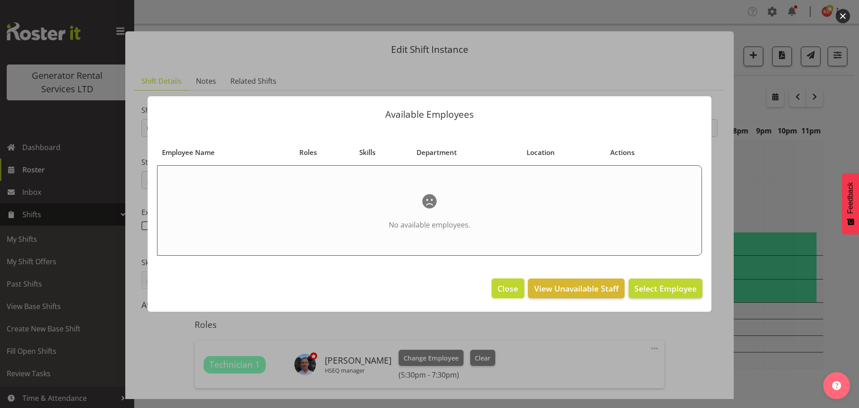
click at [512, 289] on span "Close" at bounding box center [507, 288] width 21 height 12
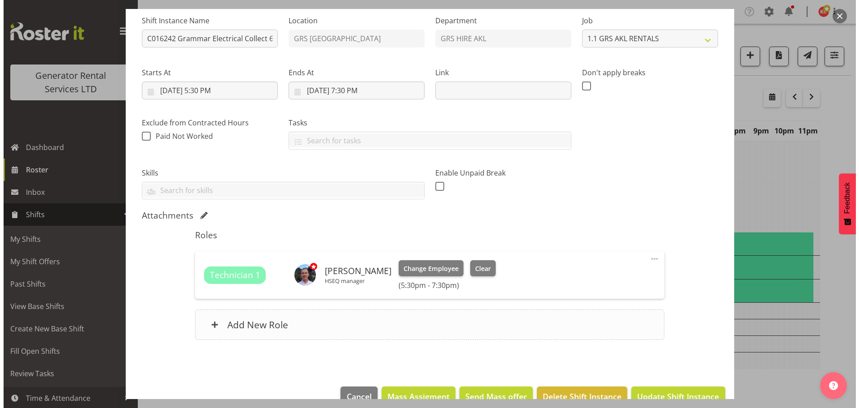
scroll to position [110, 0]
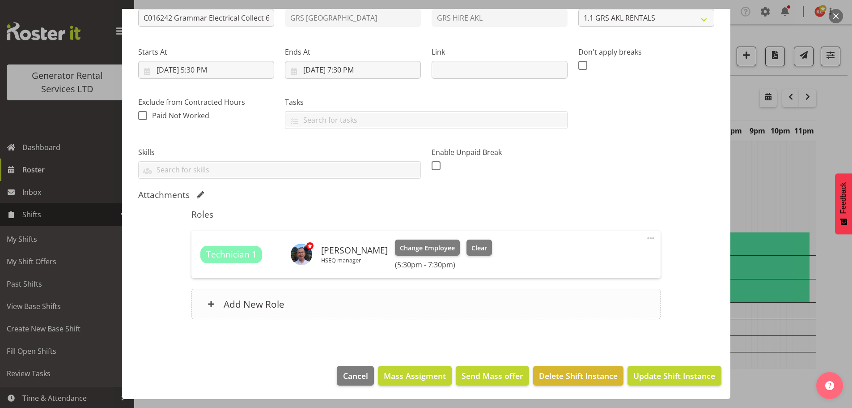
click at [210, 306] on span at bounding box center [211, 303] width 7 height 7
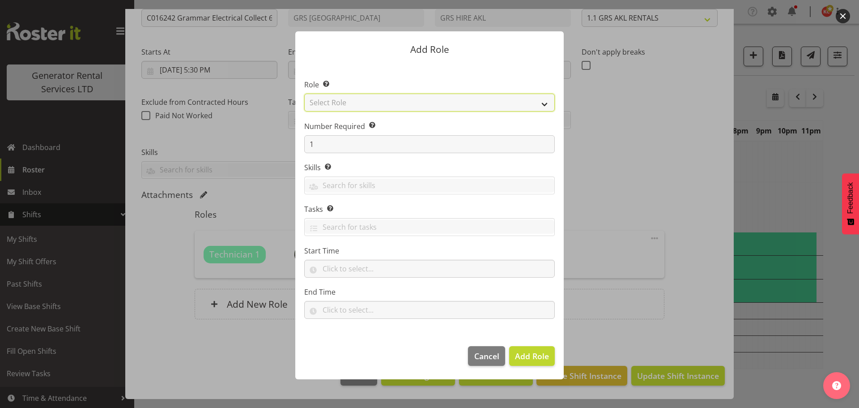
click at [338, 99] on select "Select Role Account Manager Electrician Engineering GM HSEQ manager MECH Mechan…" at bounding box center [429, 102] width 251 height 18
select select "21"
click at [304, 93] on select "Select Role Account Manager Electrician Engineering GM HSEQ manager MECH Mechan…" at bounding box center [429, 102] width 251 height 18
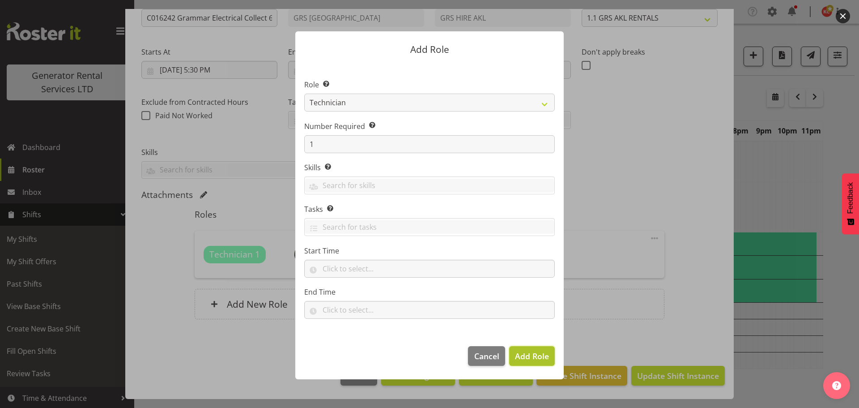
click at [530, 357] on span "Add Role" at bounding box center [532, 355] width 34 height 11
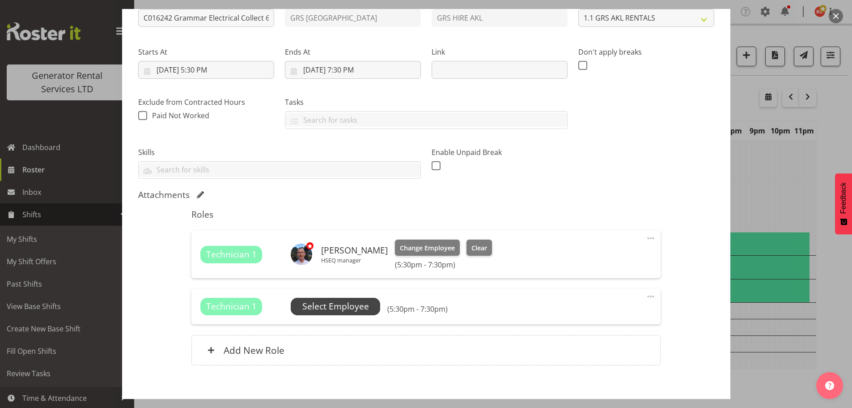
click at [351, 302] on span "Select Employee" at bounding box center [335, 306] width 67 height 13
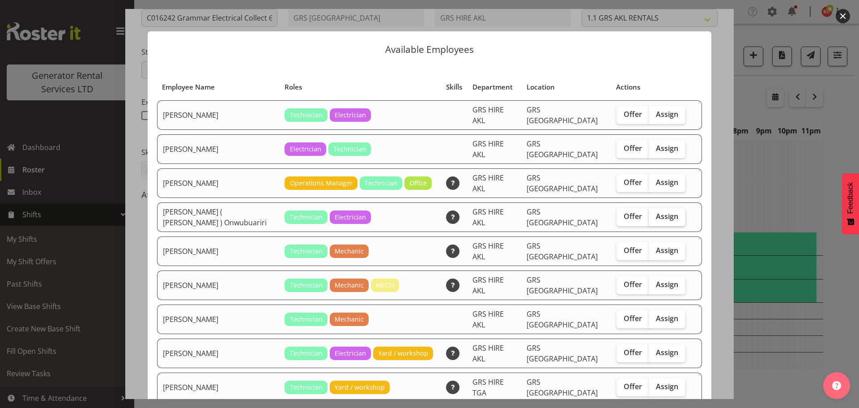
click at [656, 212] on span "Assign" at bounding box center [667, 216] width 22 height 9
click at [651, 213] on input "Assign" at bounding box center [652, 216] width 6 height 6
checkbox input "true"
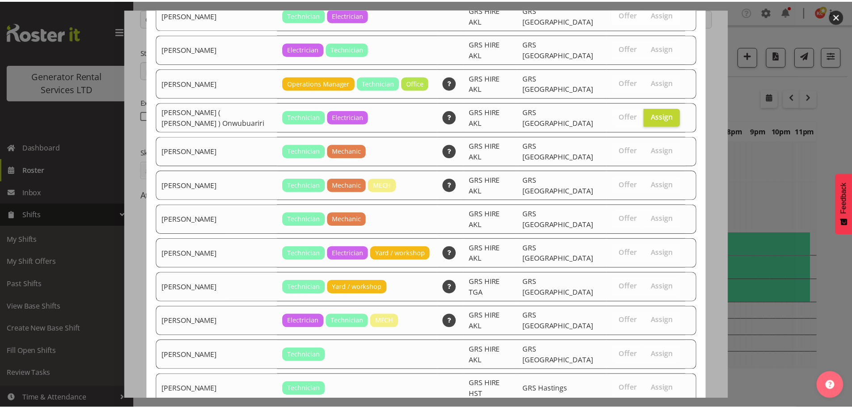
scroll to position [149, 0]
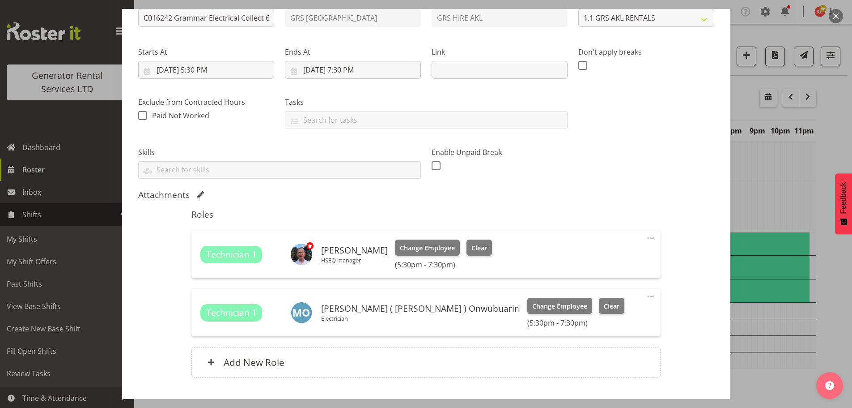
click at [646, 239] on span at bounding box center [650, 238] width 11 height 11
click at [591, 292] on link "Delete" at bounding box center [613, 290] width 86 height 16
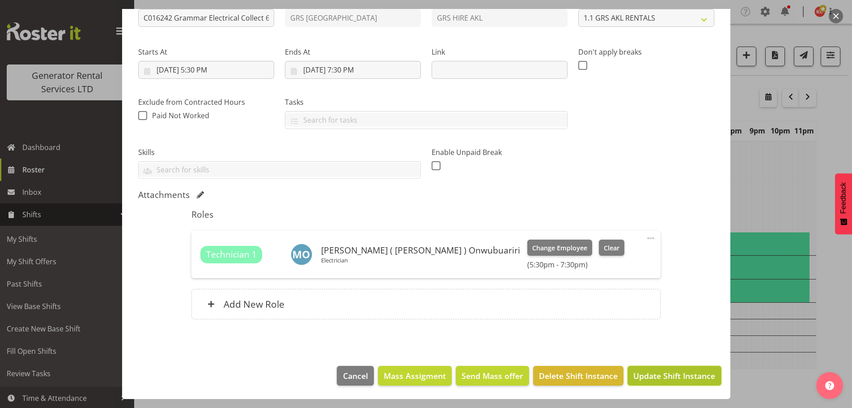
click at [662, 375] on span "Update Shift Instance" at bounding box center [674, 375] width 82 height 12
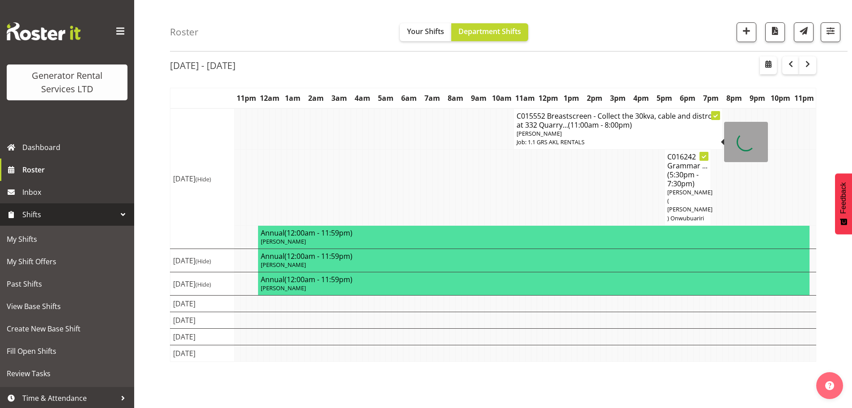
scroll to position [0, 0]
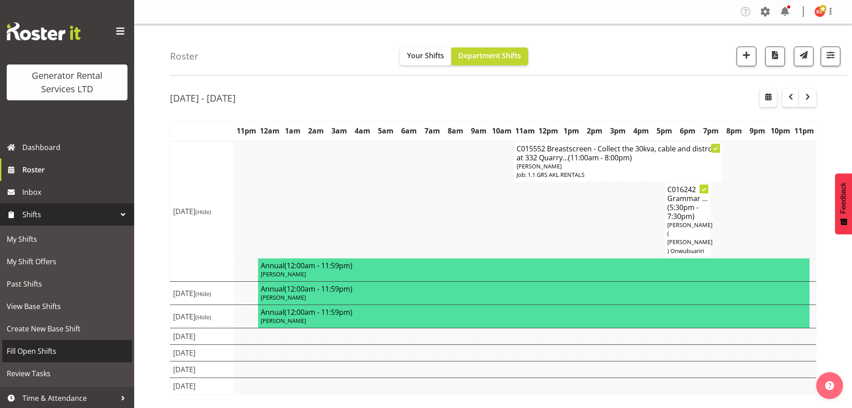
click at [40, 347] on span "Fill Open Shifts" at bounding box center [67, 350] width 121 height 13
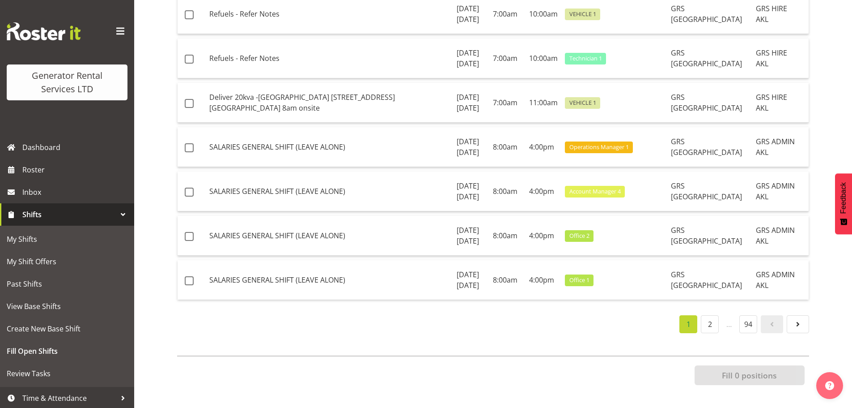
scroll to position [1253, 0]
click at [383, 123] on td "Deliver 20kva -[GEOGRAPHIC_DATA] [STREET_ADDRESS][GEOGRAPHIC_DATA] 8am onsite" at bounding box center [329, 103] width 247 height 40
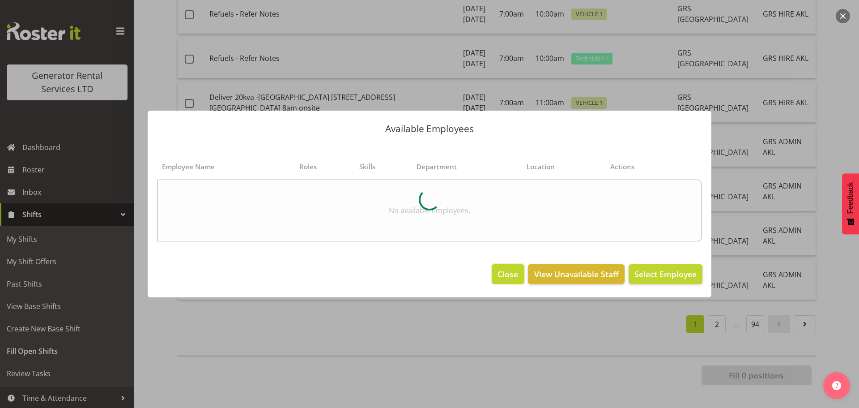
click at [499, 275] on span "Close" at bounding box center [507, 274] width 21 height 12
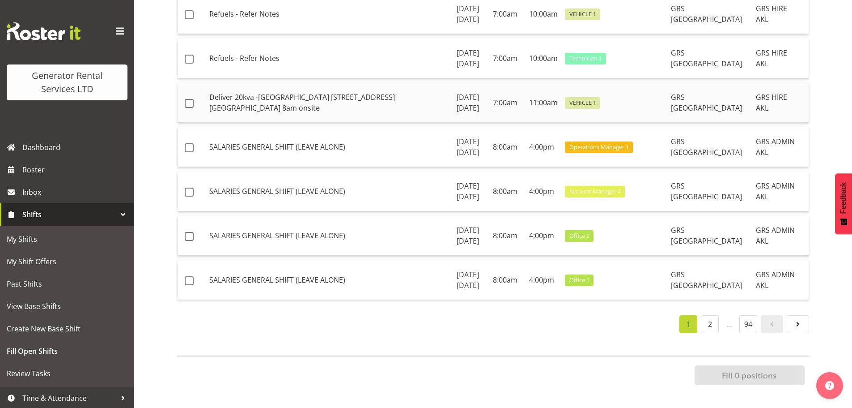
click at [251, 123] on td "Deliver 20kva -[GEOGRAPHIC_DATA] [STREET_ADDRESS][GEOGRAPHIC_DATA] 8am onsite" at bounding box center [329, 103] width 247 height 40
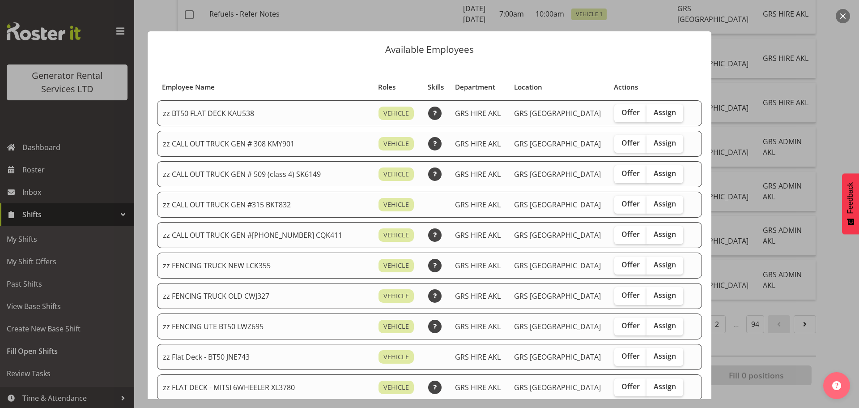
click at [353, 18] on div "Available Employees Employee Name Roles Skills Department Location Actions zz B…" at bounding box center [430, 204] width 582 height 390
click at [763, 36] on div at bounding box center [429, 204] width 859 height 408
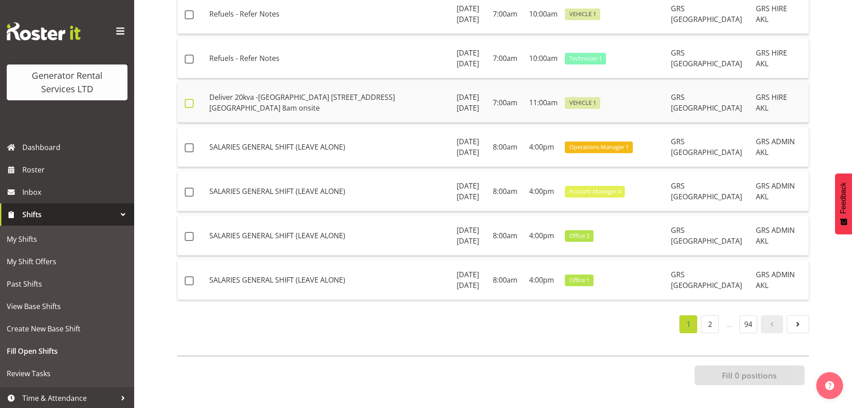
click at [192, 108] on span at bounding box center [189, 103] width 9 height 9
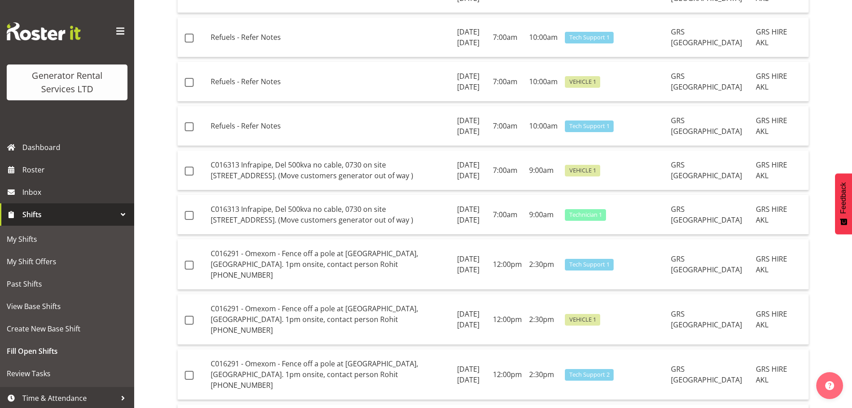
scroll to position [0, 0]
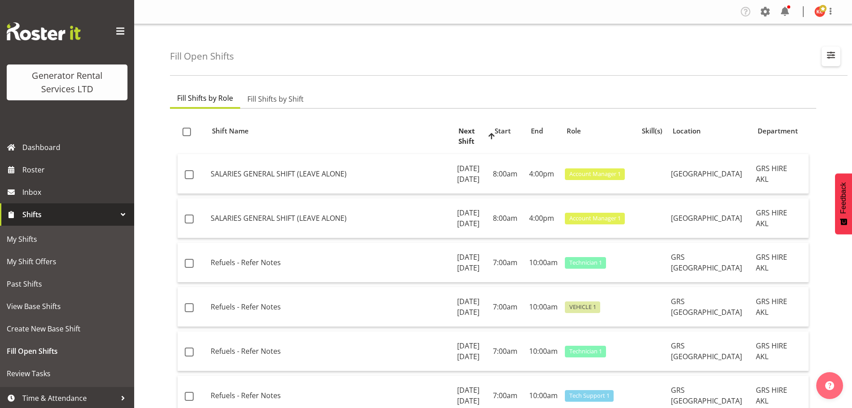
click at [835, 55] on span "button" at bounding box center [831, 55] width 12 height 12
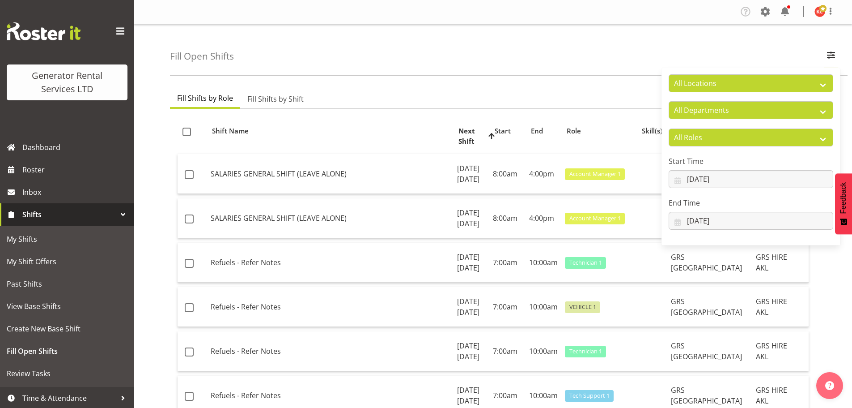
click at [745, 57] on div "Fill Open Shifts All Locations GRS Auckland GRS Hastings GRS LOWER NORTH ISLAND…" at bounding box center [509, 49] width 678 height 51
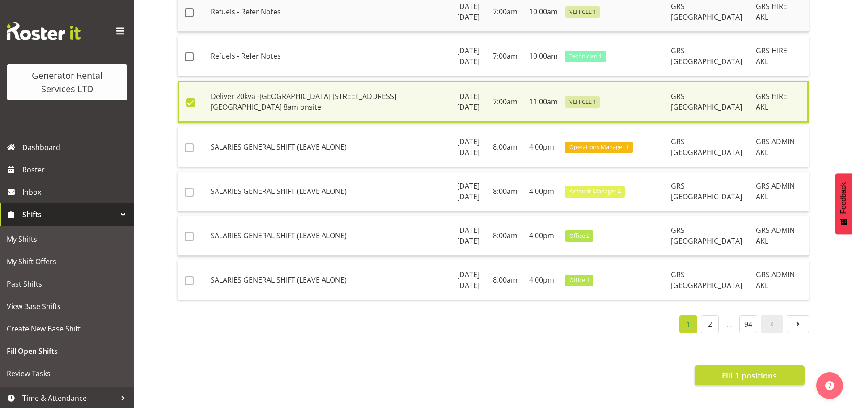
scroll to position [1253, 0]
click at [195, 107] on label at bounding box center [193, 102] width 14 height 9
checkbox input "false"
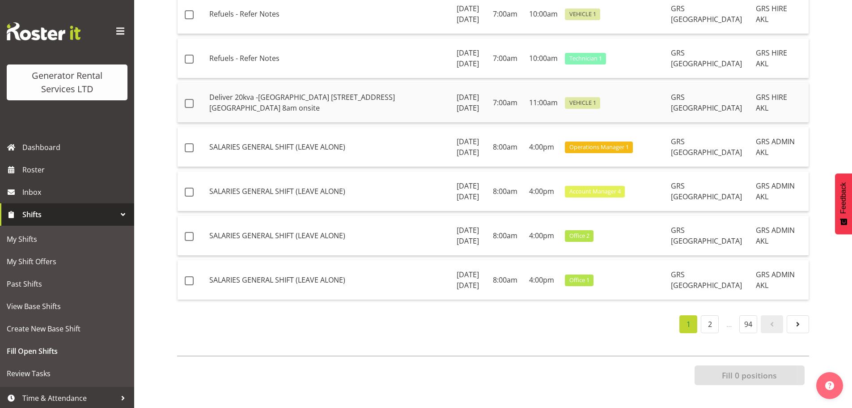
click at [769, 123] on td "GRS HIRE AKL" at bounding box center [780, 103] width 56 height 40
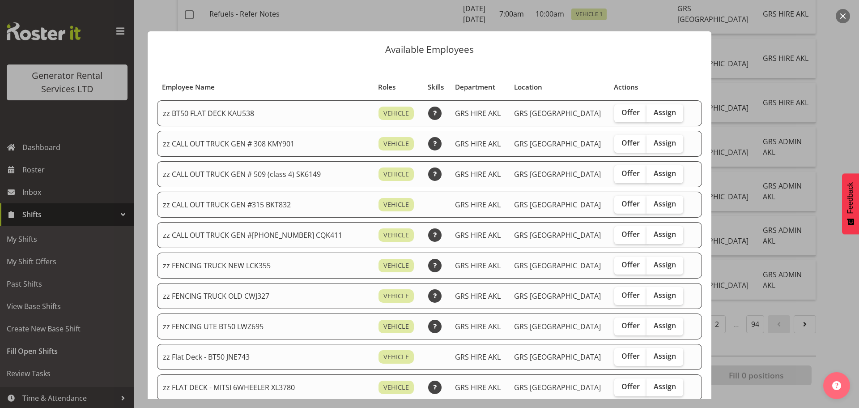
click at [357, 16] on div "Available Employees Employee Name Roles Skills Department Location Actions zz B…" at bounding box center [430, 204] width 582 height 390
click at [832, 91] on div at bounding box center [429, 204] width 859 height 408
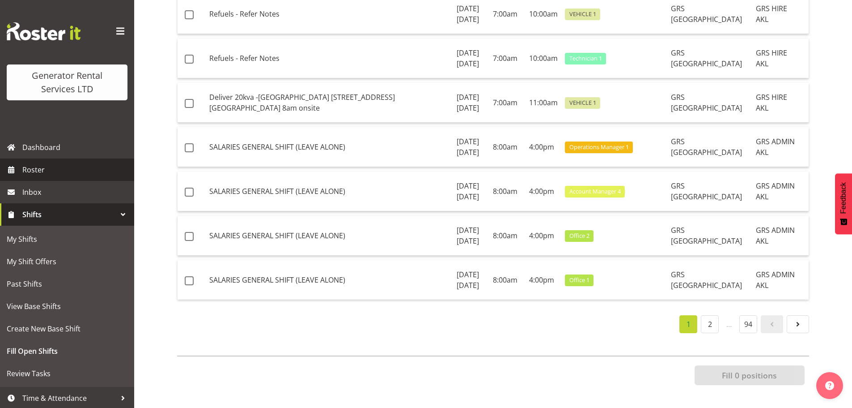
scroll to position [1507, 0]
click at [51, 170] on span "Roster" at bounding box center [75, 169] width 107 height 13
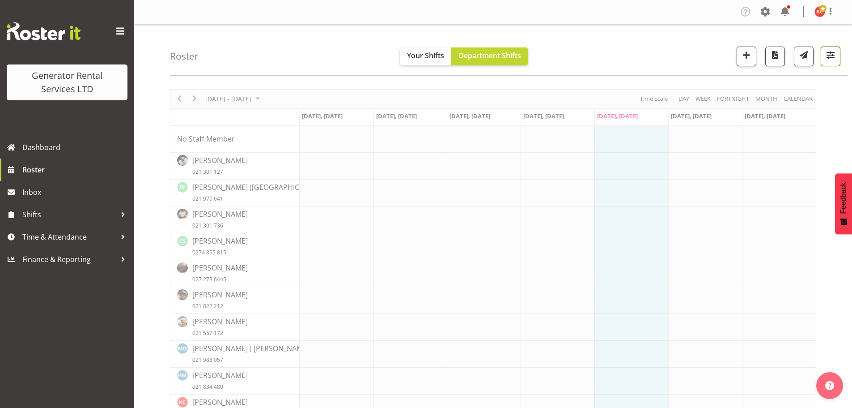
click at [836, 59] on span "button" at bounding box center [831, 55] width 12 height 12
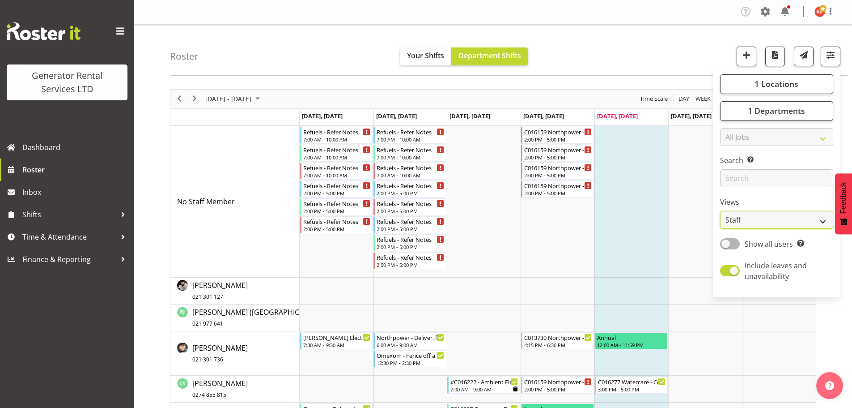
click at [820, 220] on select "Staff Role Shift - Horizontal Shift - Vertical Staff - Location" at bounding box center [776, 220] width 113 height 18
select select "shift"
click at [720, 211] on select "Staff Role Shift - Horizontal Shift - Vertical Staff - Location" at bounding box center [776, 220] width 113 height 18
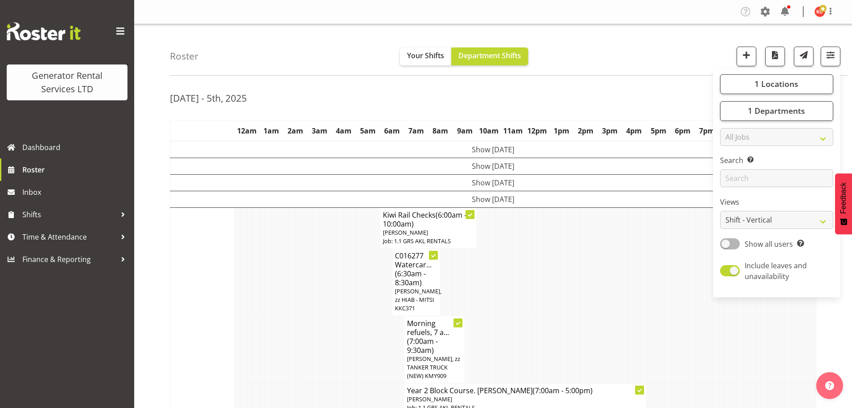
click at [648, 59] on div "Roster Your Shifts Department Shifts 1 Locations Clear GRS [GEOGRAPHIC_DATA] GR…" at bounding box center [509, 49] width 678 height 51
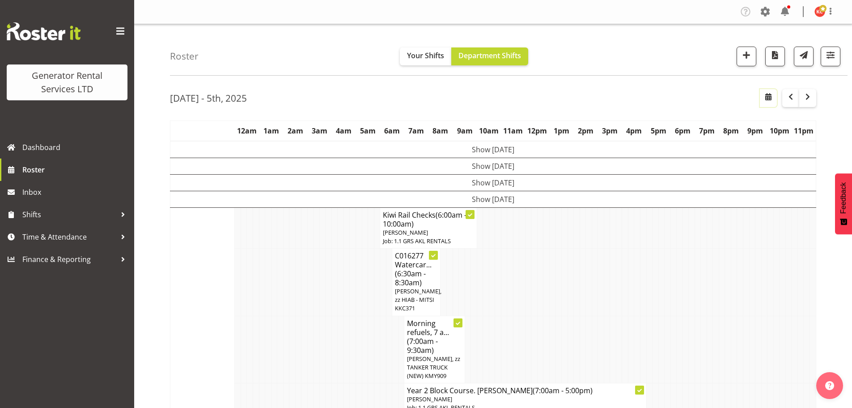
click at [769, 102] on span "button" at bounding box center [768, 96] width 11 height 11
select select "9"
select select "2025"
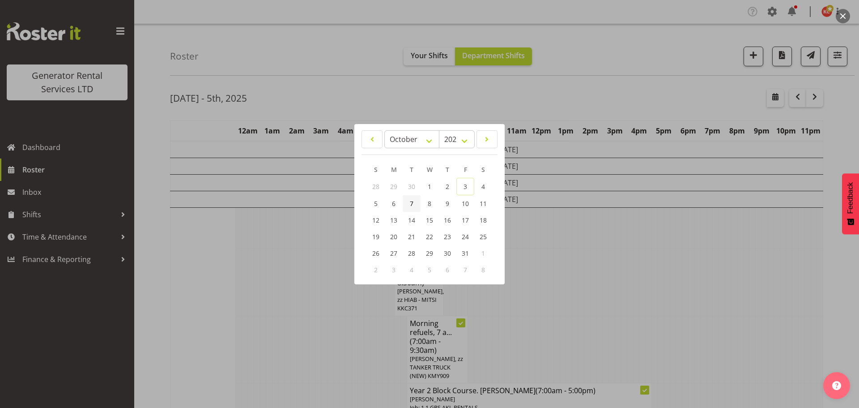
click at [413, 206] on span "7" at bounding box center [412, 203] width 4 height 8
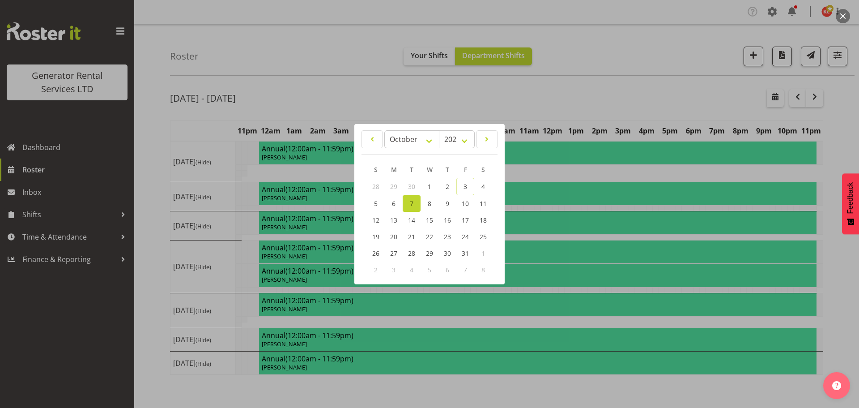
click at [344, 62] on div at bounding box center [429, 204] width 859 height 408
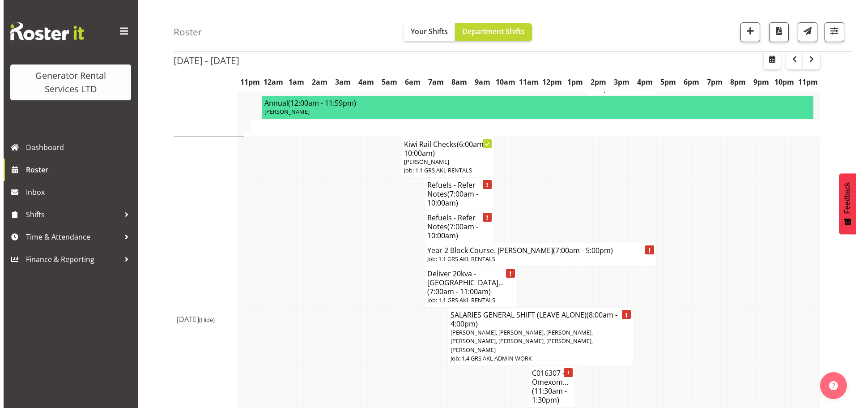
scroll to position [447, 0]
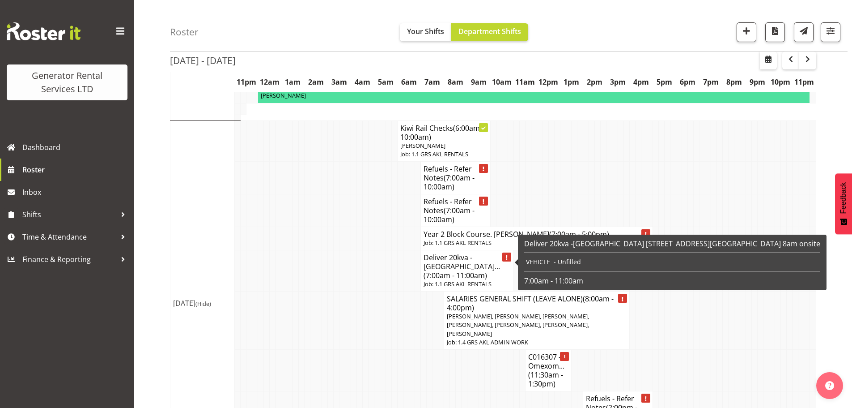
click at [441, 260] on h4 "Deliver 20kva -[GEOGRAPHIC_DATA]... (7:00am - 11:00am)" at bounding box center [467, 266] width 87 height 27
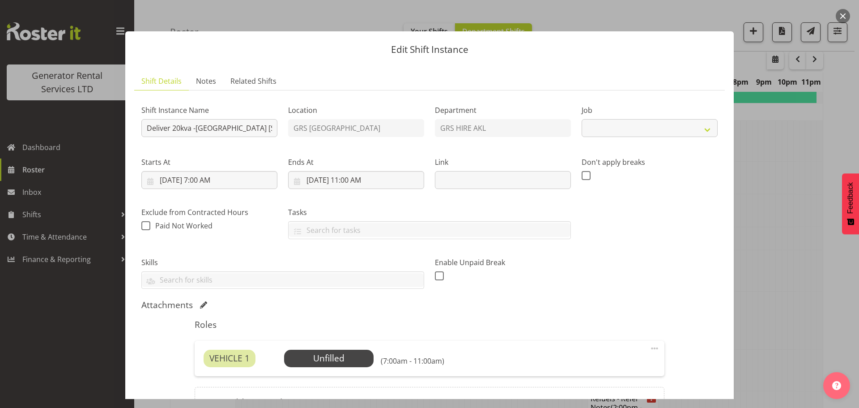
select select "9"
click at [192, 180] on input "[DATE] 7:00 AM" at bounding box center [209, 180] width 136 height 18
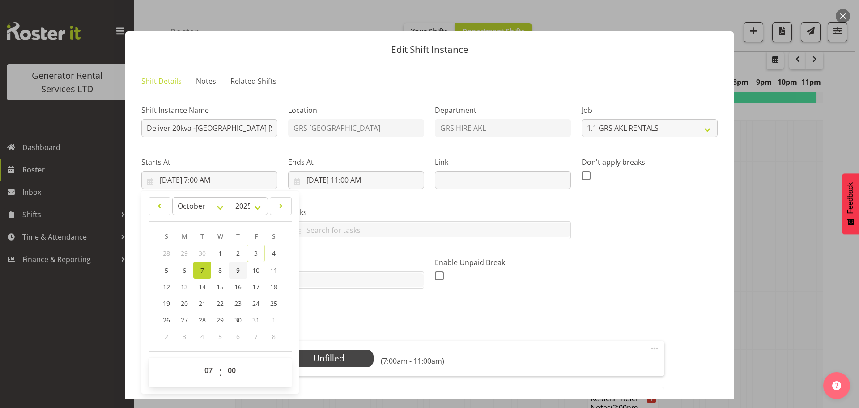
click at [240, 270] on span "9" at bounding box center [238, 270] width 4 height 8
type input "[DATE] 12:00 AM"
click at [210, 365] on select "00 01 02 03 04 05 06 07 08 09 10 11 12 13 14 15 16 17 18 19 20 21 22 23" at bounding box center [210, 370] width 20 height 18
select select "8"
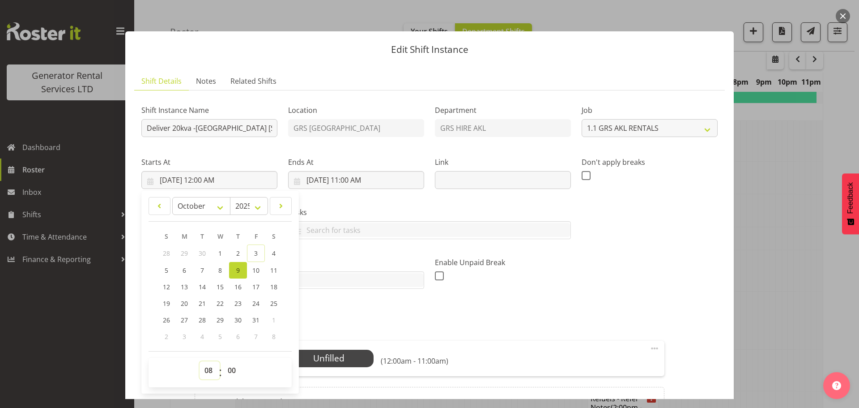
click at [200, 361] on select "00 01 02 03 04 05 06 07 08 09 10 11 12 13 14 15 16 17 18 19 20 21 22 23" at bounding box center [210, 370] width 20 height 18
type input "[DATE] 8:00 AM"
click at [336, 207] on label "Tasks" at bounding box center [429, 212] width 283 height 11
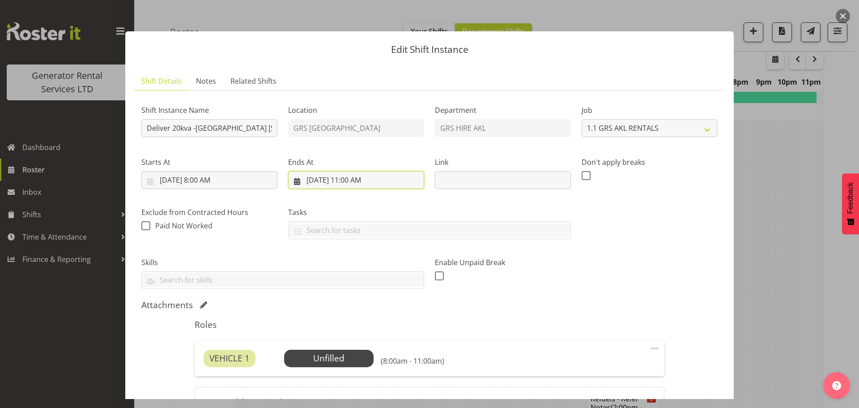
click at [330, 180] on input "[DATE] 11:00 AM" at bounding box center [356, 180] width 136 height 18
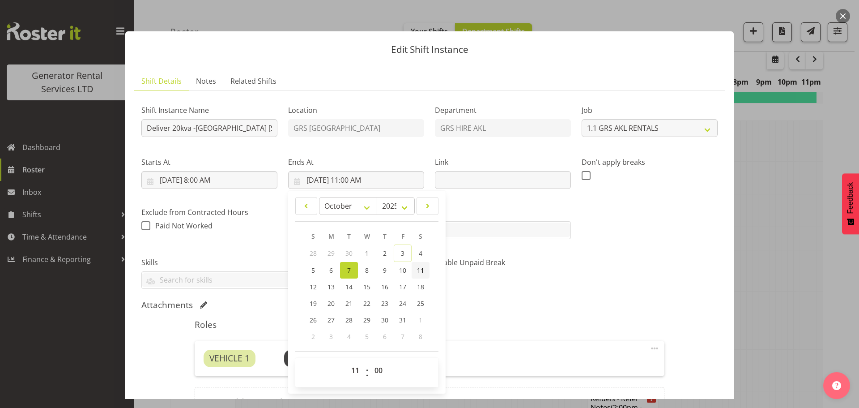
click at [412, 271] on link "11" at bounding box center [421, 270] width 18 height 17
type input "[DATE] 11:00 AM"
click at [354, 370] on select "00 01 02 03 04 05 06 07 08 09 10 11 12 13 14 15 16 17 18 19 20 21 22 23" at bounding box center [356, 370] width 20 height 18
select select "20"
click at [346, 361] on select "00 01 02 03 04 05 06 07 08 09 10 11 12 13 14 15 16 17 18 19 20 21 22 23" at bounding box center [356, 370] width 20 height 18
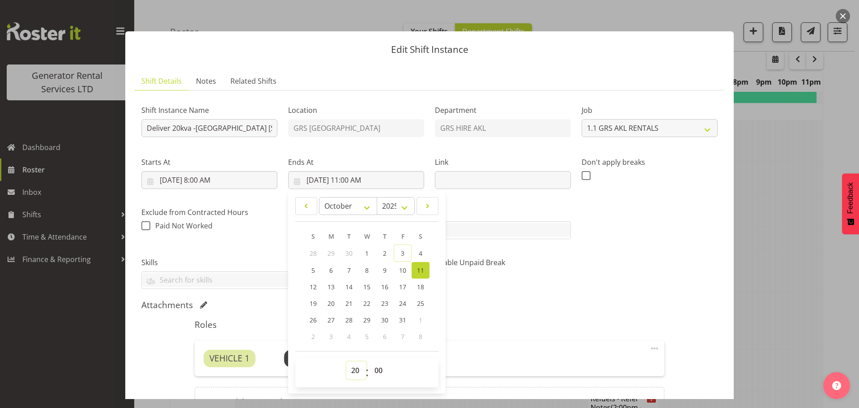
type input "[DATE] 8:00 PM"
click at [666, 297] on div "Shift Instance Name Deliver 20kva -[GEOGRAPHIC_DATA] [STREET_ADDRESS][GEOGRAPHI…" at bounding box center [429, 263] width 576 height 330
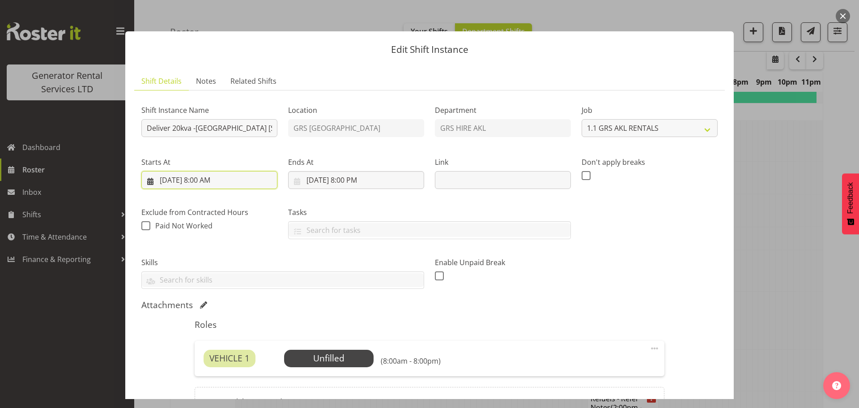
click at [183, 184] on input "[DATE] 8:00 AM" at bounding box center [209, 180] width 136 height 18
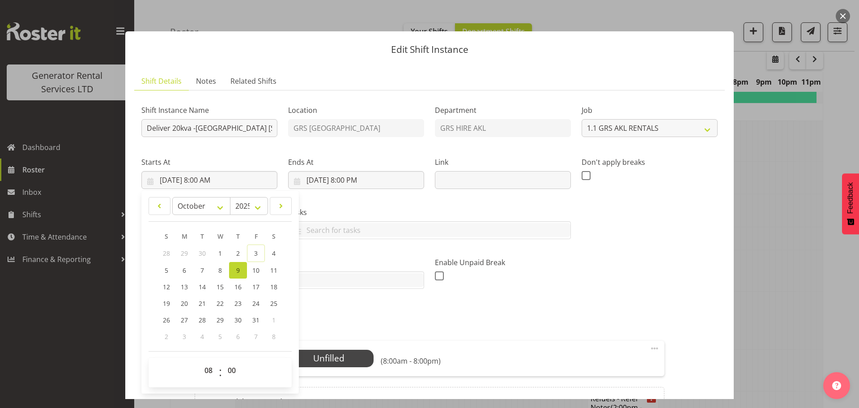
click at [235, 272] on link "9" at bounding box center [238, 270] width 18 height 17
type input "[DATE] 12:00 AM"
click at [233, 272] on link "9" at bounding box center [238, 270] width 18 height 17
click at [174, 183] on input "[DATE] 12:00 AM" at bounding box center [209, 180] width 136 height 18
click at [207, 369] on select "00 01 02 03 04 05 06 07 08 09 10 11 12 13 14 15 16 17 18 19 20 21 22 23" at bounding box center [210, 370] width 20 height 18
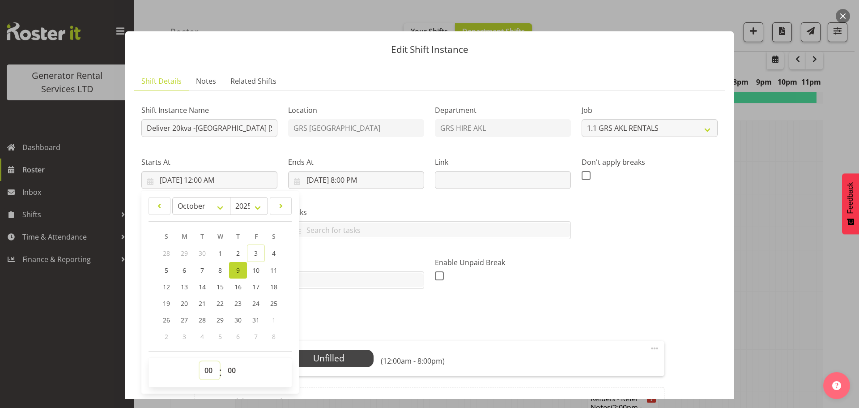
select select "8"
click at [200, 361] on select "00 01 02 03 04 05 06 07 08 09 10 11 12 13 14 15 16 17 18 19 20 21 22 23" at bounding box center [210, 370] width 20 height 18
type input "[DATE] 8:00 AM"
click at [639, 229] on div "Shift Instance Name Deliver 20kva -[GEOGRAPHIC_DATA] [STREET_ADDRESS][GEOGRAPHI…" at bounding box center [429, 193] width 587 height 202
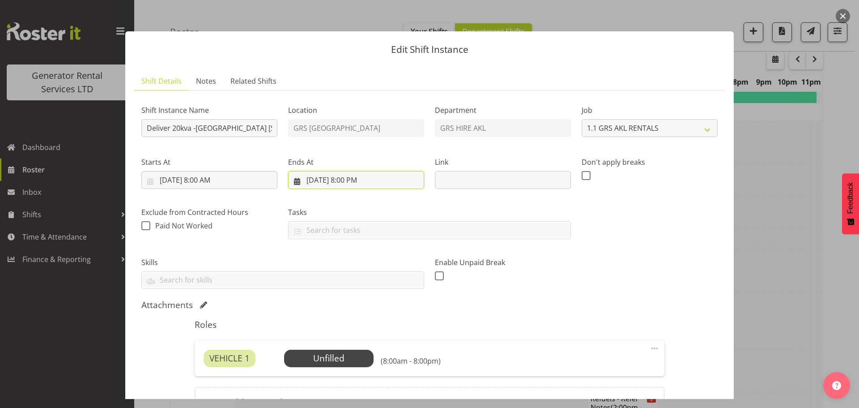
click at [333, 184] on input "[DATE] 8:00 PM" at bounding box center [356, 180] width 136 height 18
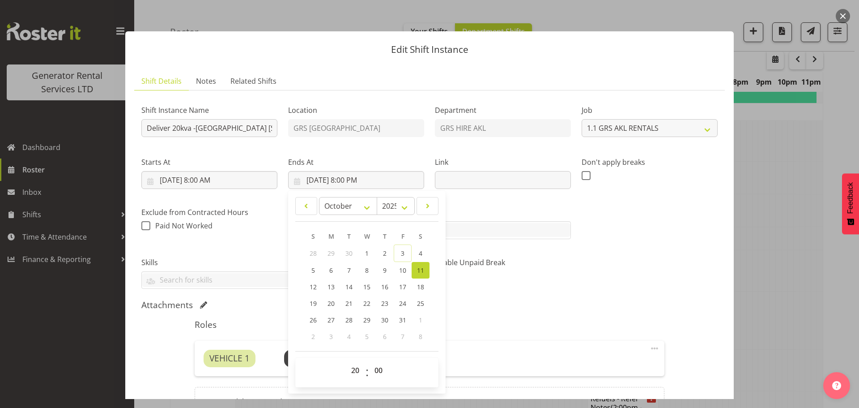
click at [654, 217] on div "Shift Instance Name Deliver 20kva -[GEOGRAPHIC_DATA] [STREET_ADDRESS][GEOGRAPHI…" at bounding box center [429, 193] width 587 height 202
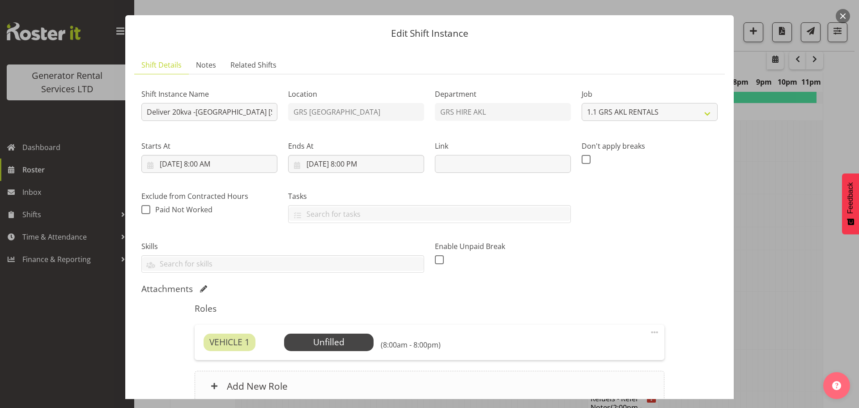
scroll to position [8, 0]
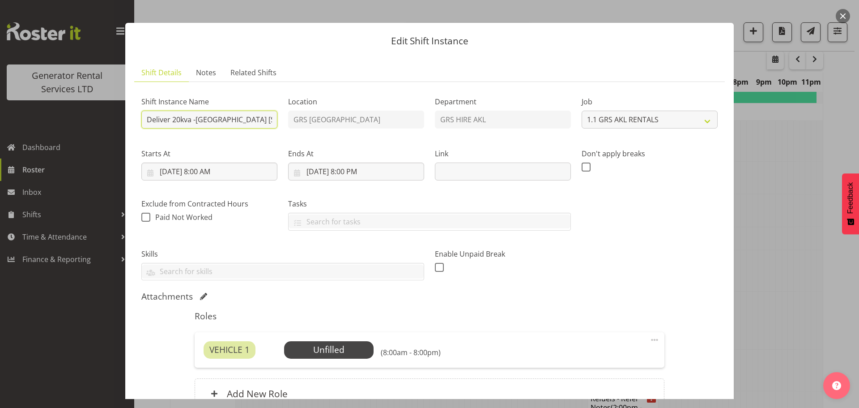
click at [147, 122] on input "Deliver 20kva -[GEOGRAPHIC_DATA] [STREET_ADDRESS][GEOGRAPHIC_DATA] 8am onsite" at bounding box center [209, 119] width 136 height 18
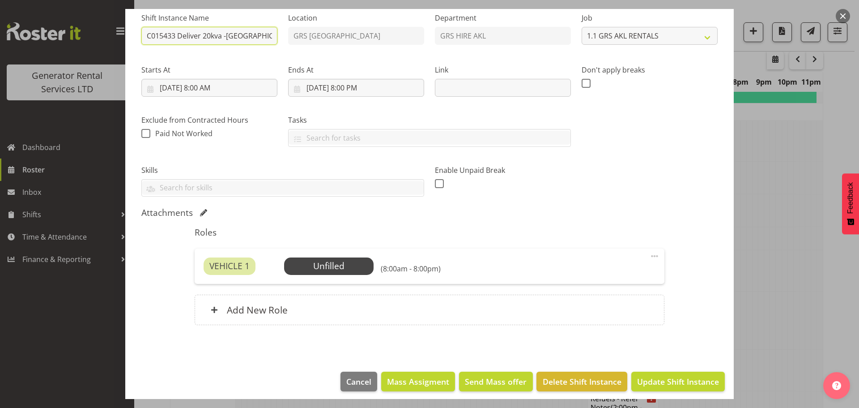
scroll to position [98, 0]
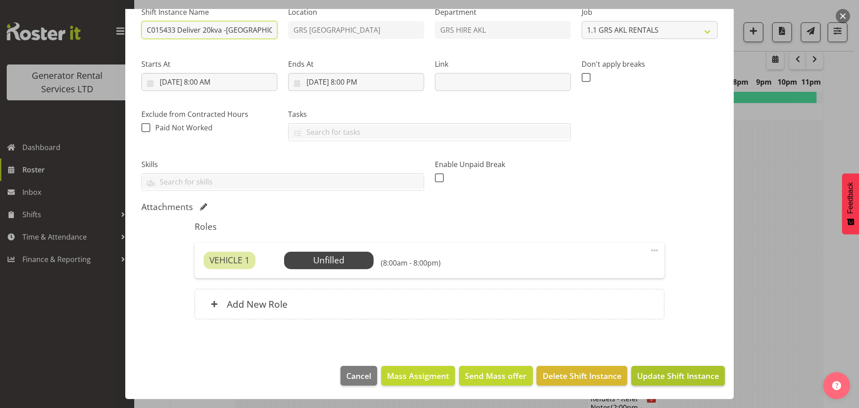
type input "C015433 Deliver 20kva -[GEOGRAPHIC_DATA] [STREET_ADDRESS][GEOGRAPHIC_DATA] 8am …"
click at [640, 377] on span "Update Shift Instance" at bounding box center [678, 375] width 82 height 12
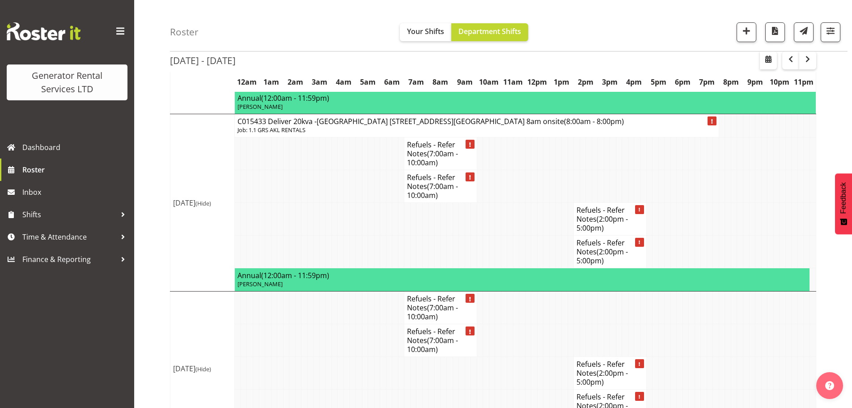
scroll to position [1973, 0]
